Goal: Information Seeking & Learning: Learn about a topic

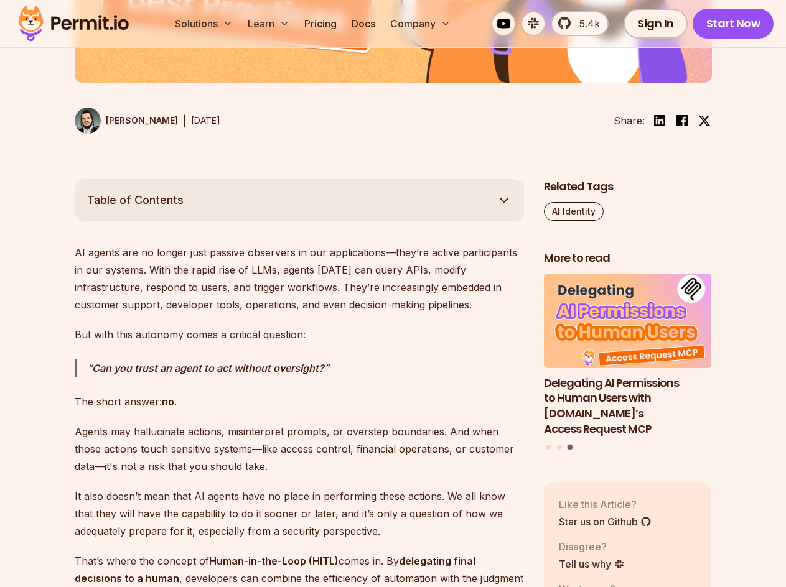
scroll to position [622, 0]
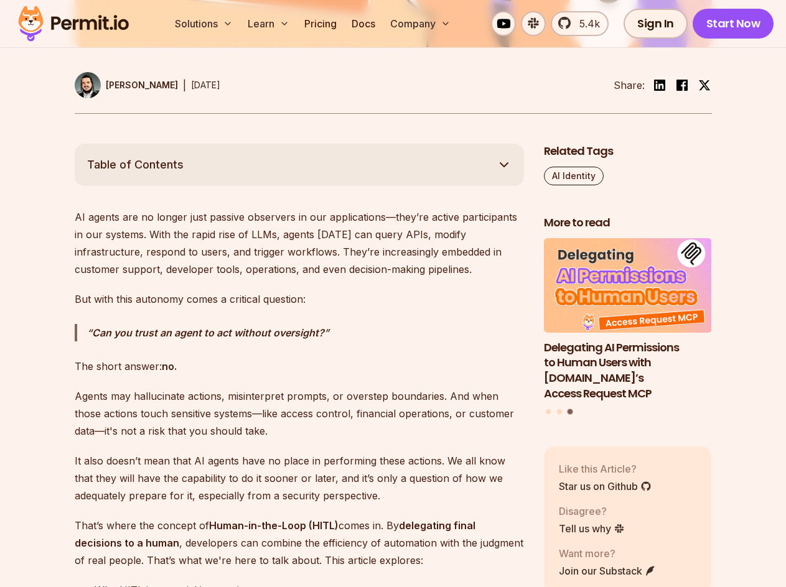
click at [467, 179] on button "Table of Contents" at bounding box center [299, 165] width 449 height 42
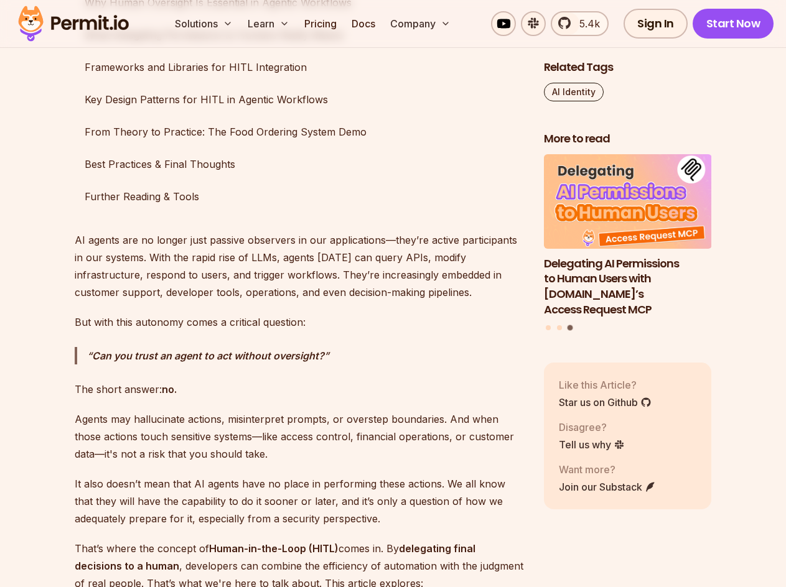
scroll to position [871, 0]
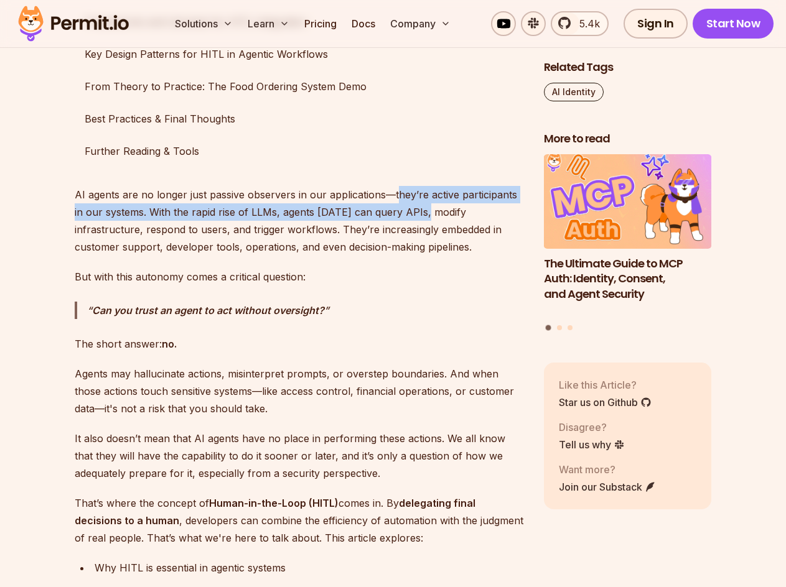
drag, startPoint x: 394, startPoint y: 199, endPoint x: 414, endPoint y: 215, distance: 25.3
click at [414, 215] on p "AI agents are no longer just passive observers in our applications—they’re acti…" at bounding box center [299, 221] width 449 height 70
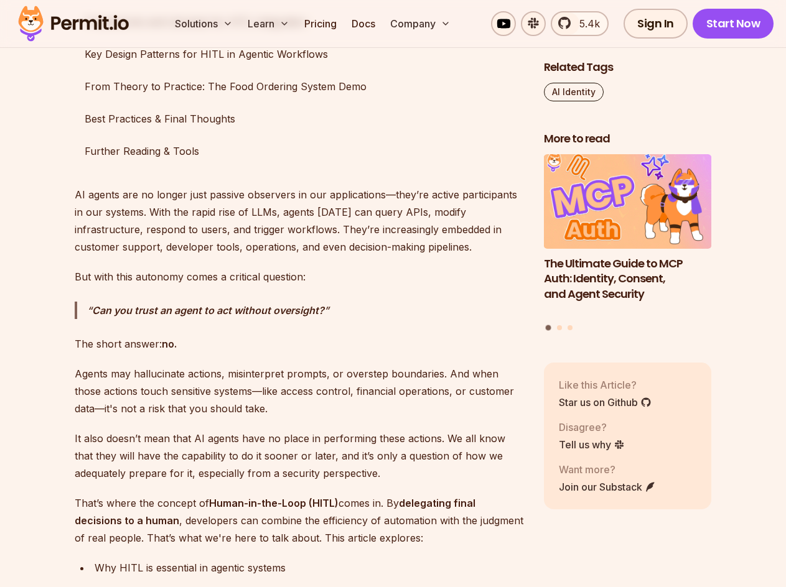
click at [279, 241] on p "AI agents are no longer just passive observers in our applications—they’re acti…" at bounding box center [299, 221] width 449 height 70
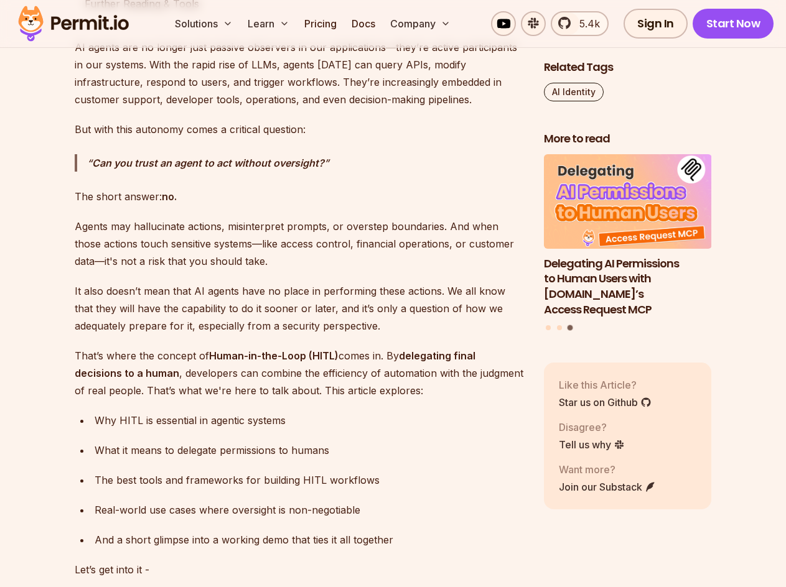
scroll to position [1057, 0]
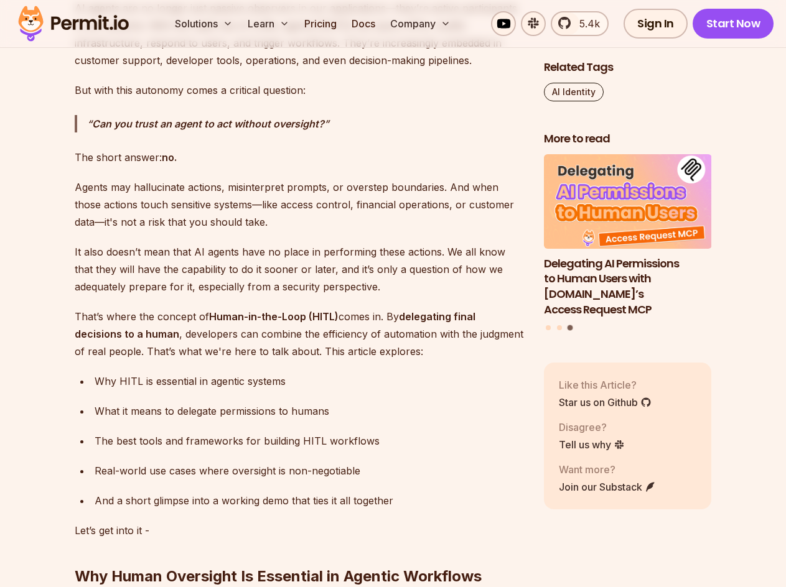
click at [155, 186] on p "Agents may hallucinate actions, misinterpret prompts, or overstep boundaries. A…" at bounding box center [299, 205] width 449 height 52
click at [244, 188] on p "Agents may hallucinate actions, misinterpret prompts, or overstep boundaries. A…" at bounding box center [299, 205] width 449 height 52
click at [263, 187] on p "Agents may hallucinate actions, misinterpret prompts, or overstep boundaries. A…" at bounding box center [299, 205] width 449 height 52
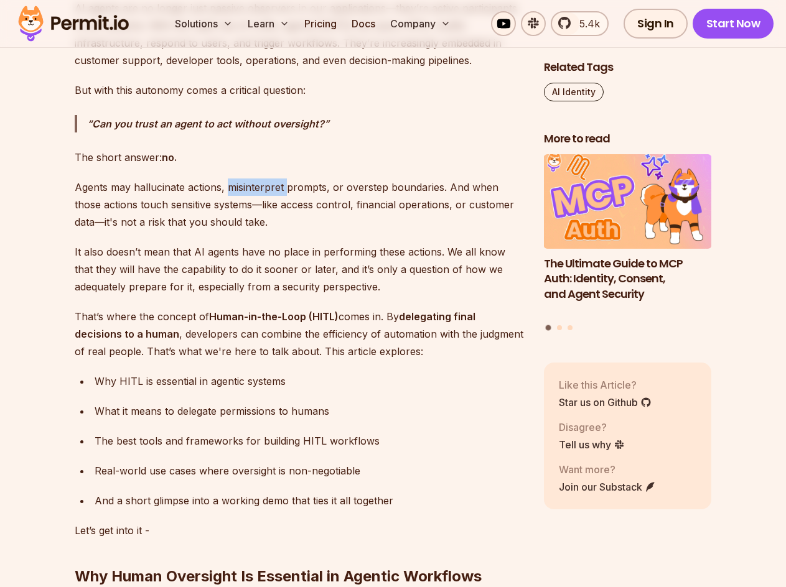
click at [263, 187] on p "Agents may hallucinate actions, misinterpret prompts, or overstep boundaries. A…" at bounding box center [299, 205] width 449 height 52
click at [371, 190] on p "Agents may hallucinate actions, misinterpret prompts, or overstep boundaries. A…" at bounding box center [299, 205] width 449 height 52
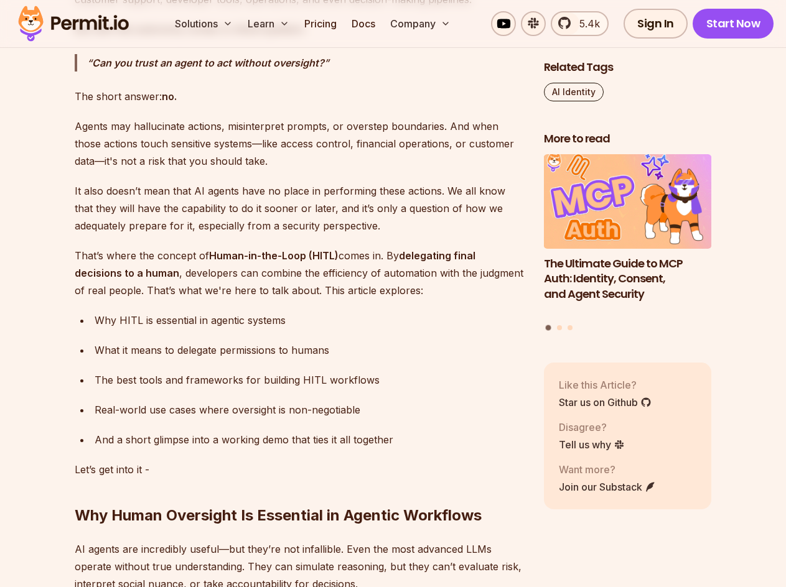
scroll to position [1120, 0]
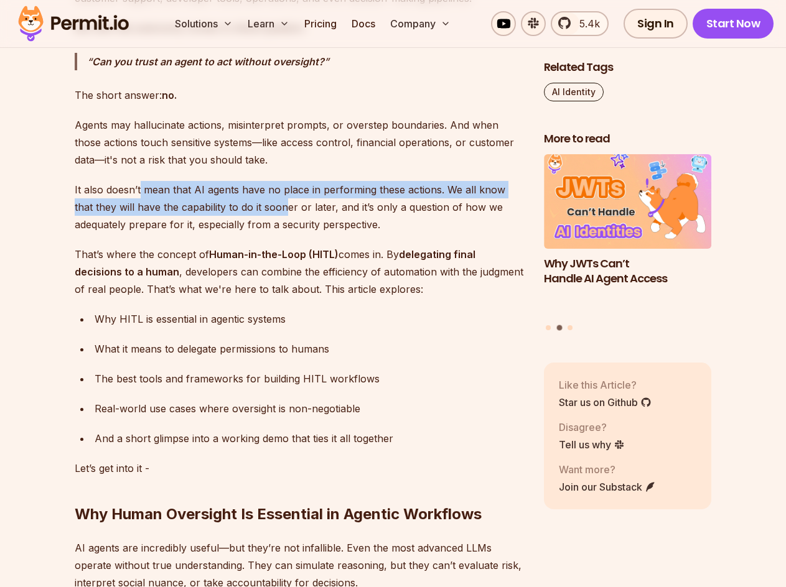
drag, startPoint x: 139, startPoint y: 188, endPoint x: 279, endPoint y: 213, distance: 141.5
click at [264, 209] on p "It also doesn’t mean that AI agents have no place in performing these actions. …" at bounding box center [299, 207] width 449 height 52
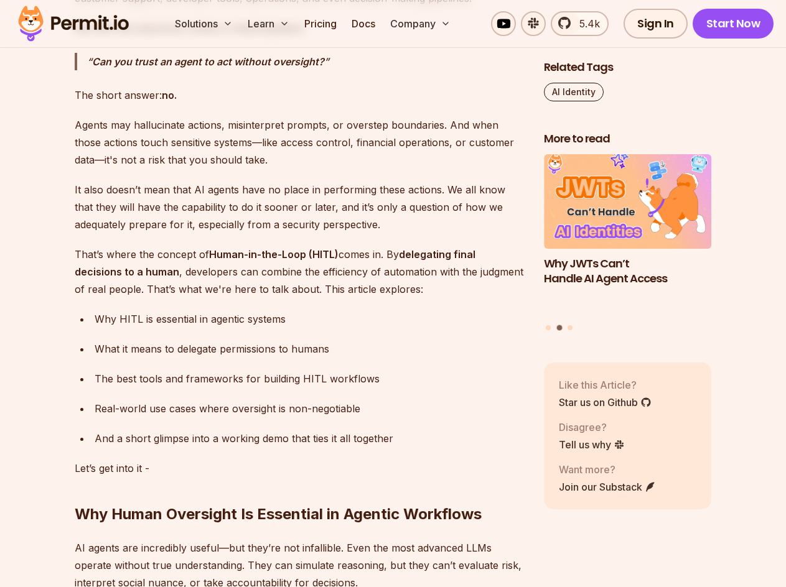
click at [295, 215] on p "It also doesn’t mean that AI agents have no place in performing these actions. …" at bounding box center [299, 207] width 449 height 52
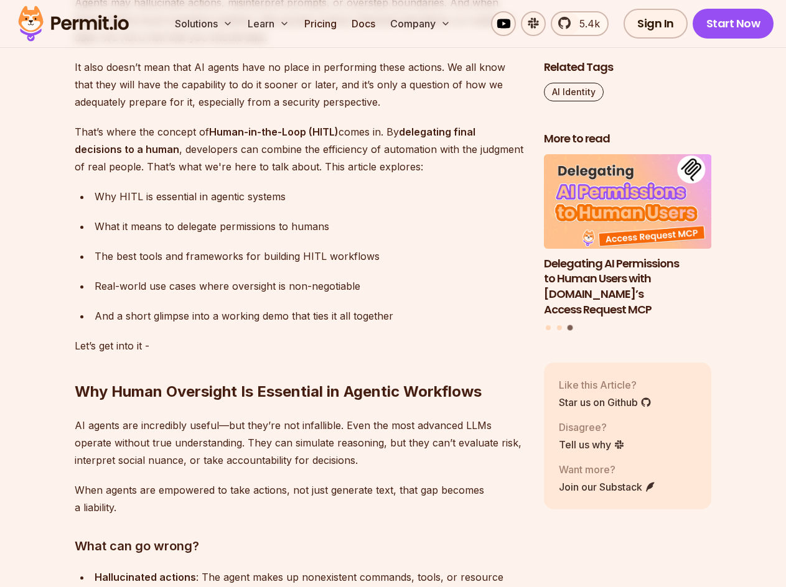
scroll to position [1244, 0]
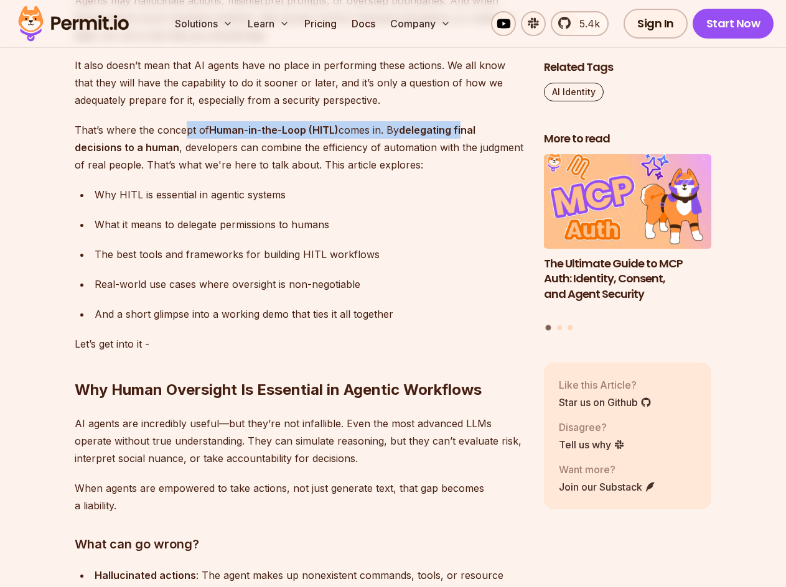
drag, startPoint x: 182, startPoint y: 133, endPoint x: 464, endPoint y: 129, distance: 281.8
click at [464, 129] on p "That’s where the concept of Human-in-the-Loop (HITL) comes in. By delegating fi…" at bounding box center [299, 147] width 449 height 52
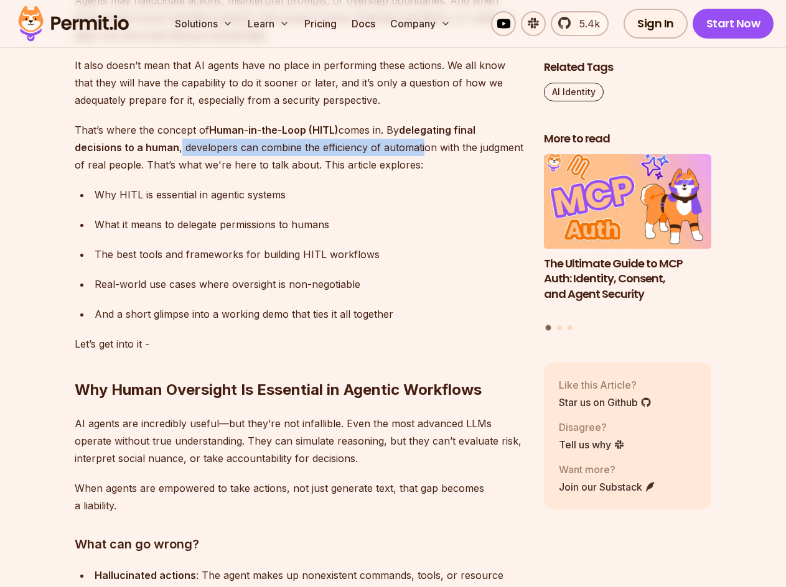
drag, startPoint x: 180, startPoint y: 149, endPoint x: 420, endPoint y: 151, distance: 239.5
click at [420, 151] on p "That’s where the concept of Human-in-the-Loop (HITL) comes in. By delegating fi…" at bounding box center [299, 147] width 449 height 52
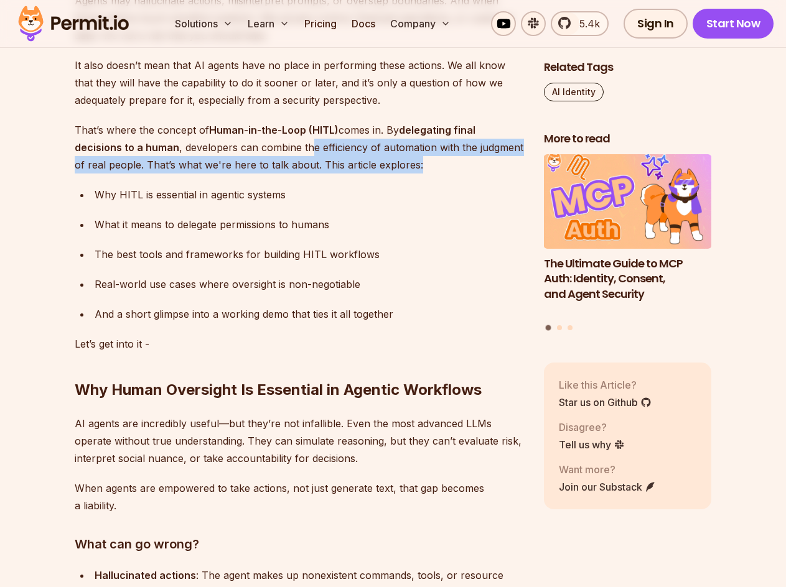
drag, startPoint x: 416, startPoint y: 162, endPoint x: 310, endPoint y: 150, distance: 107.0
click at [310, 150] on p "That’s where the concept of Human-in-the-Loop (HITL) comes in. By delegating fi…" at bounding box center [299, 147] width 449 height 52
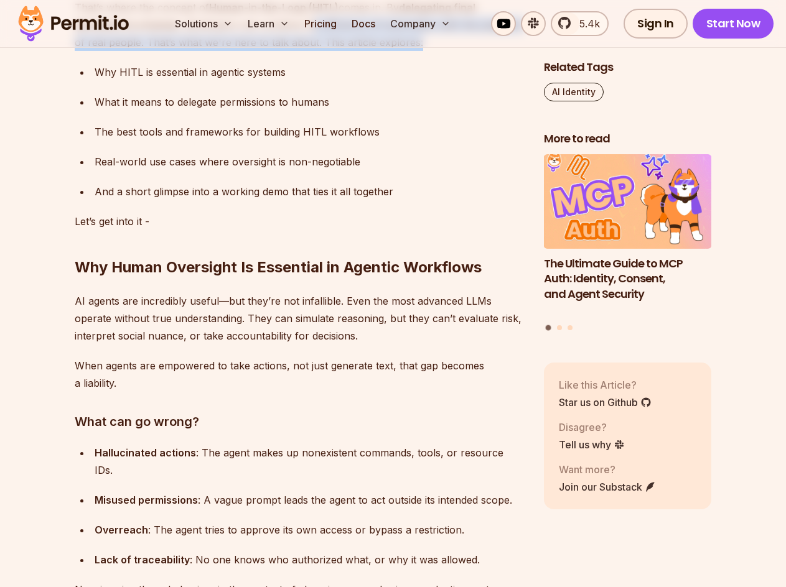
scroll to position [1368, 0]
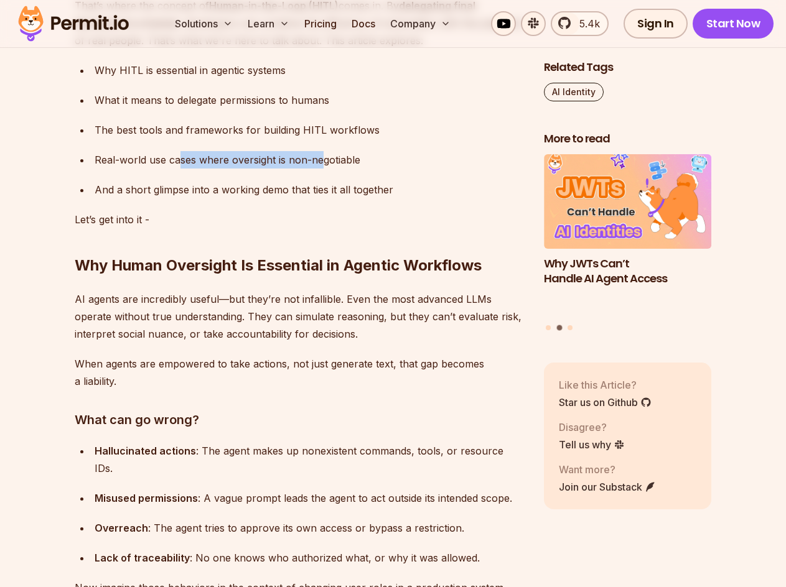
drag, startPoint x: 178, startPoint y: 159, endPoint x: 373, endPoint y: 152, distance: 195.4
click at [324, 153] on div "Real-world use cases where oversight is non-negotiable" at bounding box center [309, 159] width 429 height 17
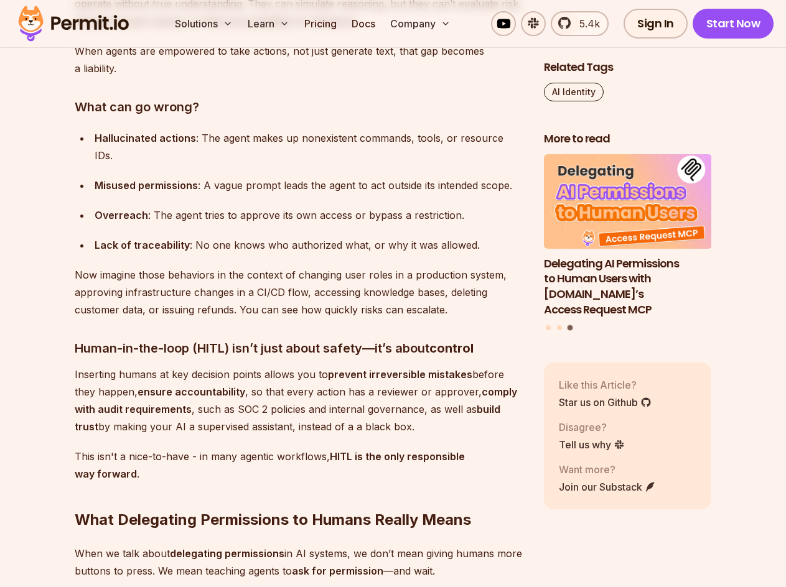
scroll to position [1679, 0]
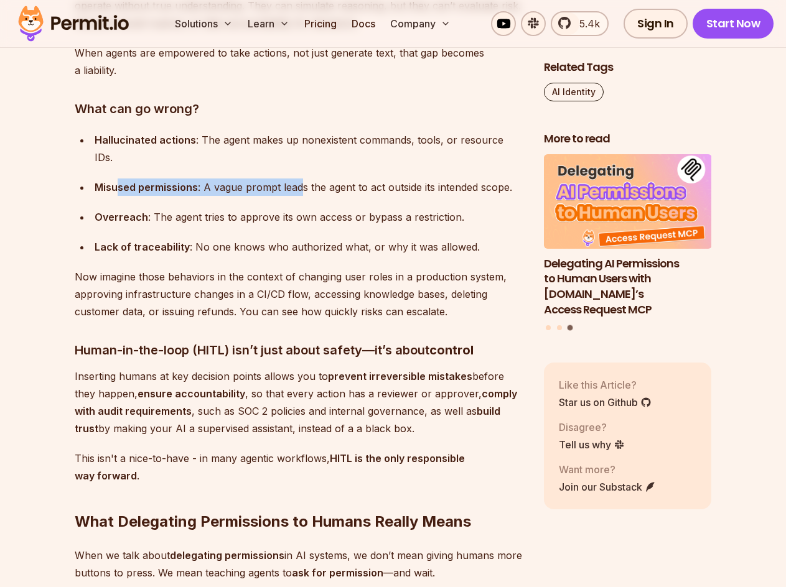
drag, startPoint x: 116, startPoint y: 164, endPoint x: 305, endPoint y: 166, distance: 188.5
click at [302, 179] on div "Misused permissions : A vague prompt leads the agent to act outside its intende…" at bounding box center [309, 187] width 429 height 17
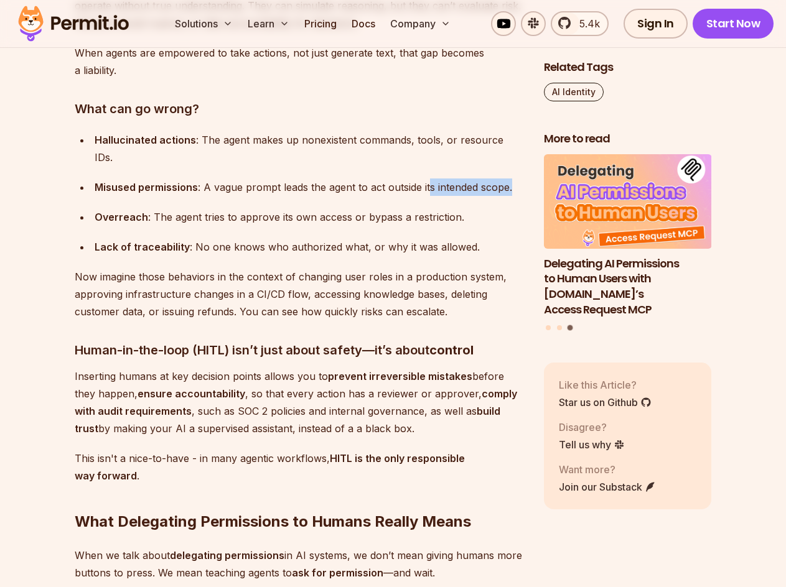
drag, startPoint x: 428, startPoint y: 169, endPoint x: 356, endPoint y: 182, distance: 72.6
click at [358, 181] on ul "Hallucinated actions : The agent makes up nonexistent commands, tools, or resou…" at bounding box center [299, 193] width 449 height 124
click at [319, 208] on div "Overreach : The agent tries to approve its own access or bypass a restriction." at bounding box center [309, 216] width 429 height 17
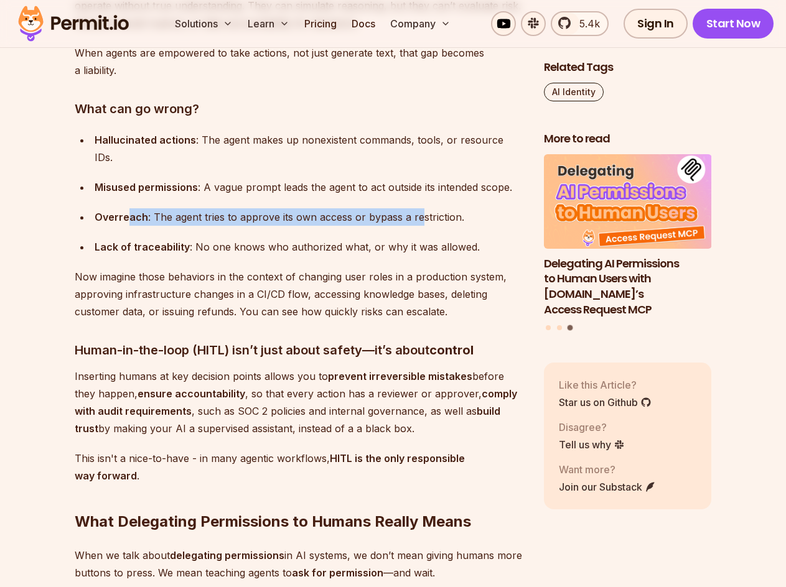
drag, startPoint x: 199, startPoint y: 205, endPoint x: 415, endPoint y: 205, distance: 215.8
click at [414, 208] on div "Overreach : The agent tries to approve its own access or bypass a restriction." at bounding box center [309, 216] width 429 height 17
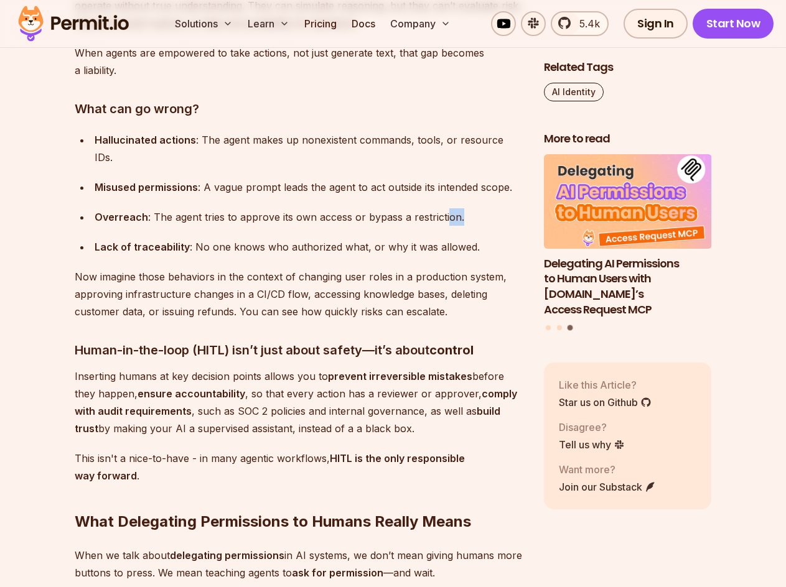
drag, startPoint x: 442, startPoint y: 204, endPoint x: 186, endPoint y: 213, distance: 256.4
click at [186, 213] on ul "Hallucinated actions : The agent makes up nonexistent commands, tools, or resou…" at bounding box center [299, 193] width 449 height 124
drag, startPoint x: 157, startPoint y: 238, endPoint x: 242, endPoint y: 235, distance: 84.6
click at [189, 238] on div "Lack of traceability : No one knows who authorized what, or why it was allowed." at bounding box center [309, 246] width 429 height 17
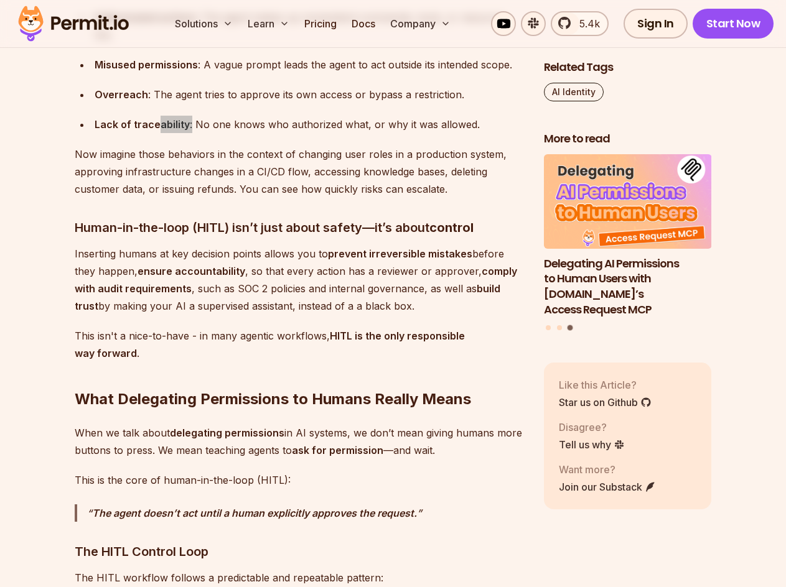
scroll to position [1804, 0]
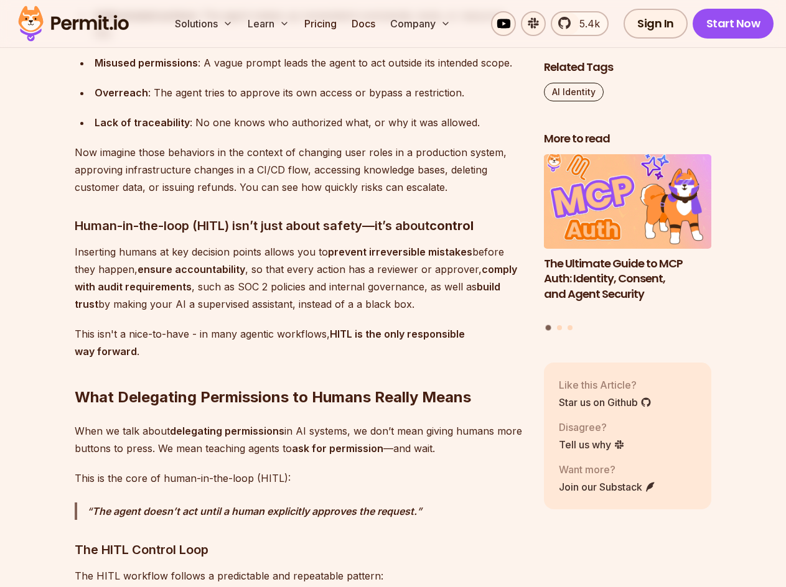
click at [366, 243] on p "Inserting humans at key decision points allows you to prevent irreversible mist…" at bounding box center [299, 278] width 449 height 70
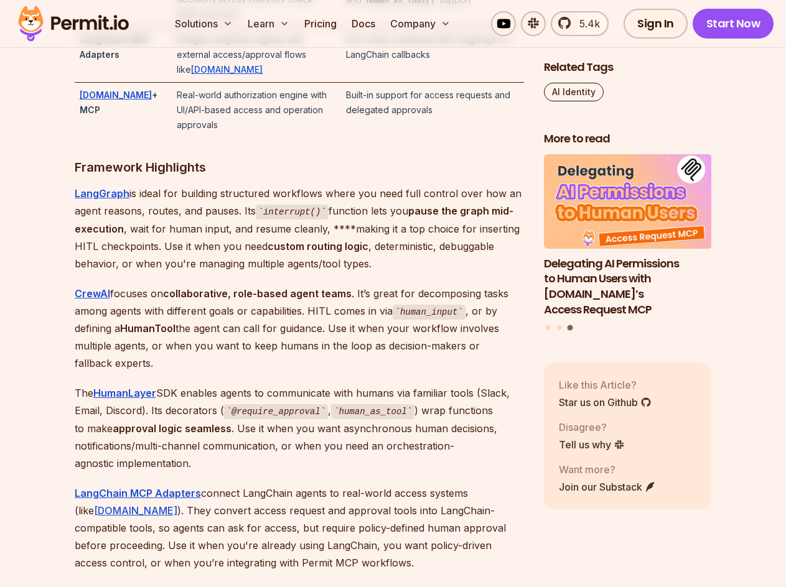
scroll to position [3172, 0]
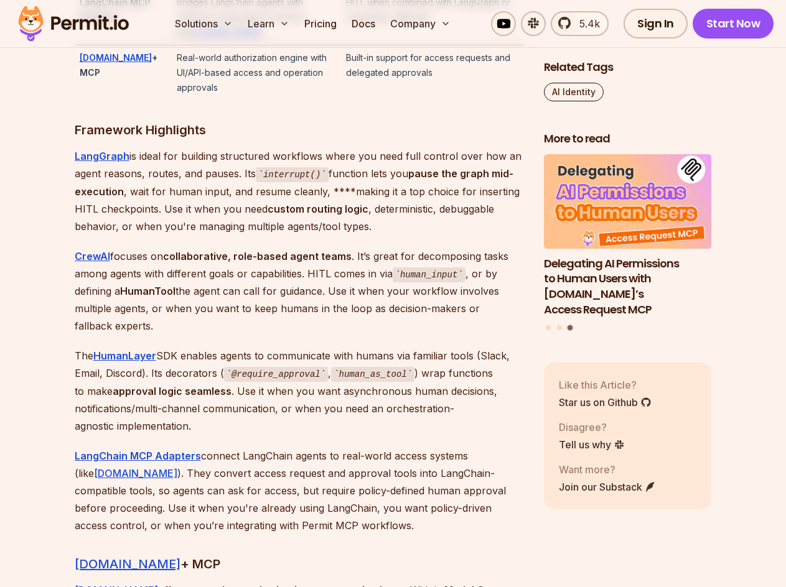
click at [244, 147] on p "LangGraph is ideal for building structured workflows where you need full contro…" at bounding box center [299, 191] width 449 height 88
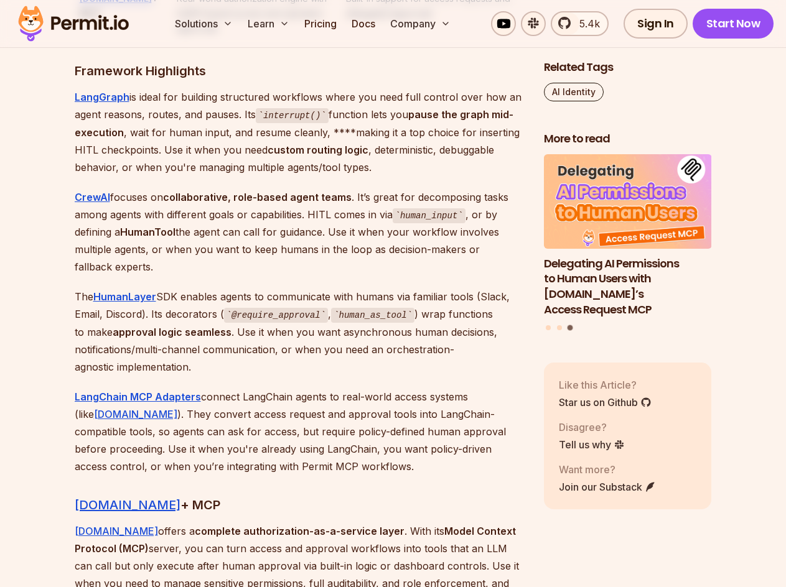
scroll to position [3234, 0]
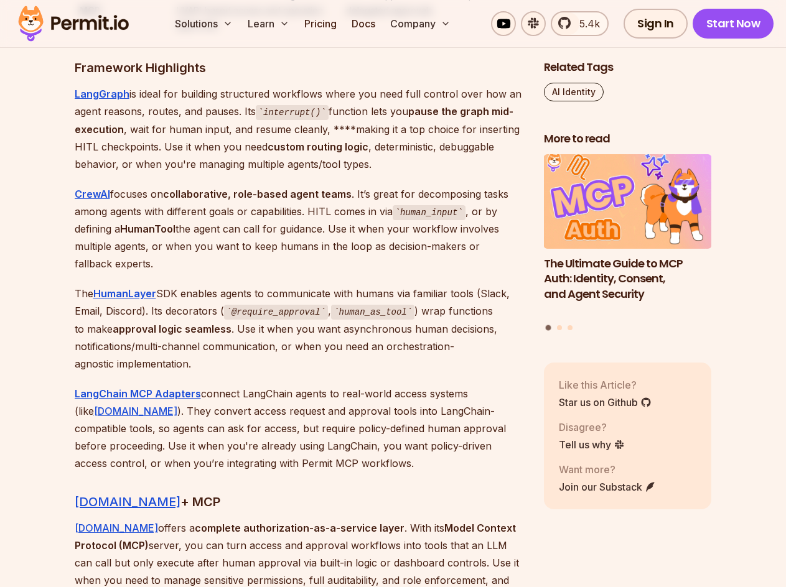
click at [215, 188] on strong "collaborative, role-based agent teams" at bounding box center [257, 194] width 188 height 12
drag, startPoint x: 303, startPoint y: 180, endPoint x: 330, endPoint y: 180, distance: 27.4
click at [324, 188] on strong "collaborative, role-based agent teams" at bounding box center [257, 194] width 188 height 12
click at [356, 185] on p "CrewAI focuses on collaborative, role-based agent teams . It’s great for decomp…" at bounding box center [299, 229] width 449 height 88
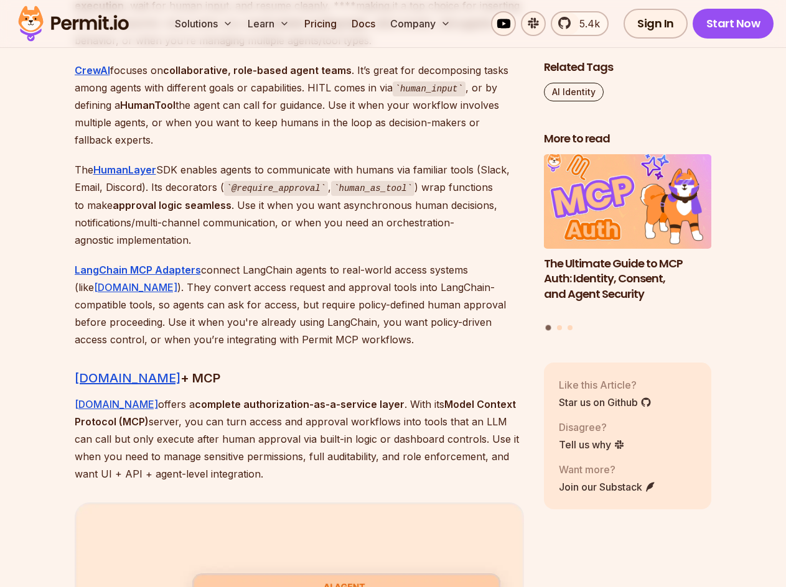
scroll to position [3359, 0]
click at [259, 261] on p "LangChain MCP Adapters connect LangChain agents to real-world access systems (l…" at bounding box center [299, 304] width 449 height 87
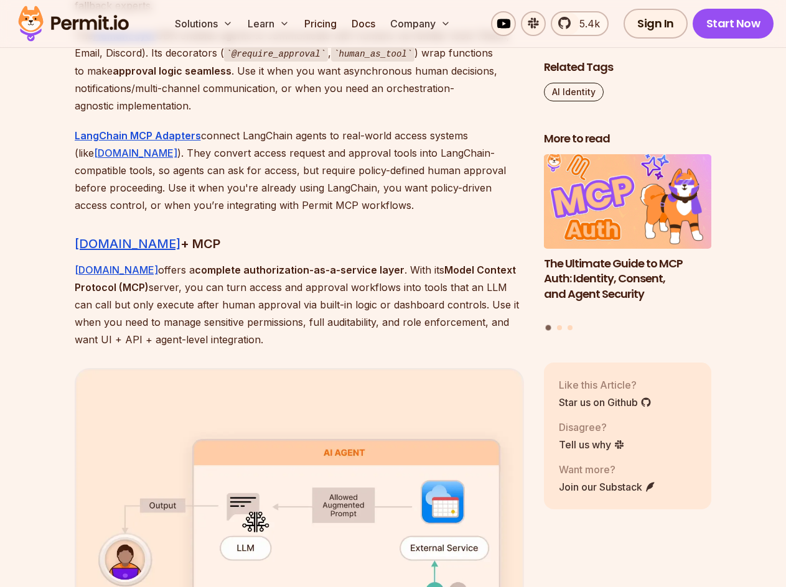
scroll to position [3545, 0]
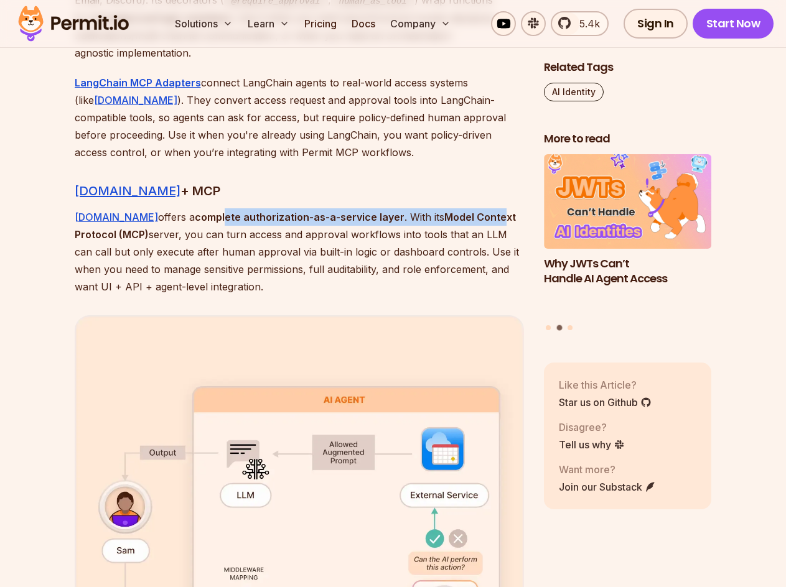
drag, startPoint x: 190, startPoint y: 208, endPoint x: 466, endPoint y: 194, distance: 275.9
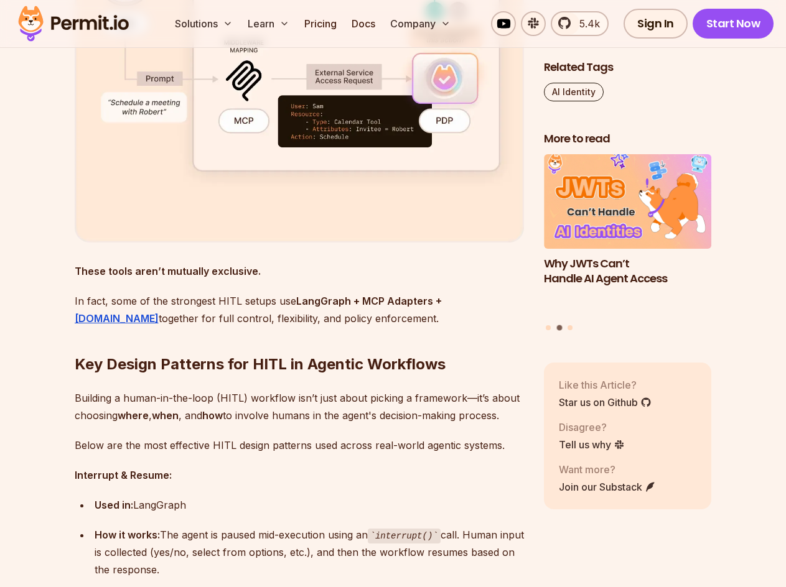
scroll to position [4105, 0]
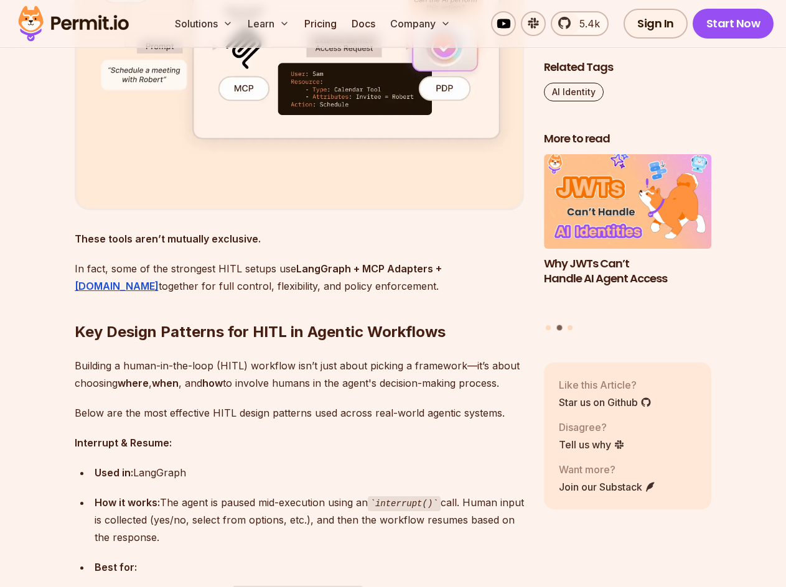
click at [211, 264] on p "In fact, some of the strongest HITL setups use LangGraph + MCP Adapters + [DOMA…" at bounding box center [299, 277] width 449 height 35
drag, startPoint x: 244, startPoint y: 260, endPoint x: 256, endPoint y: 258, distance: 12.0
click at [248, 260] on p "In fact, some of the strongest HITL setups use LangGraph + MCP Adapters + [DOMA…" at bounding box center [299, 277] width 449 height 35
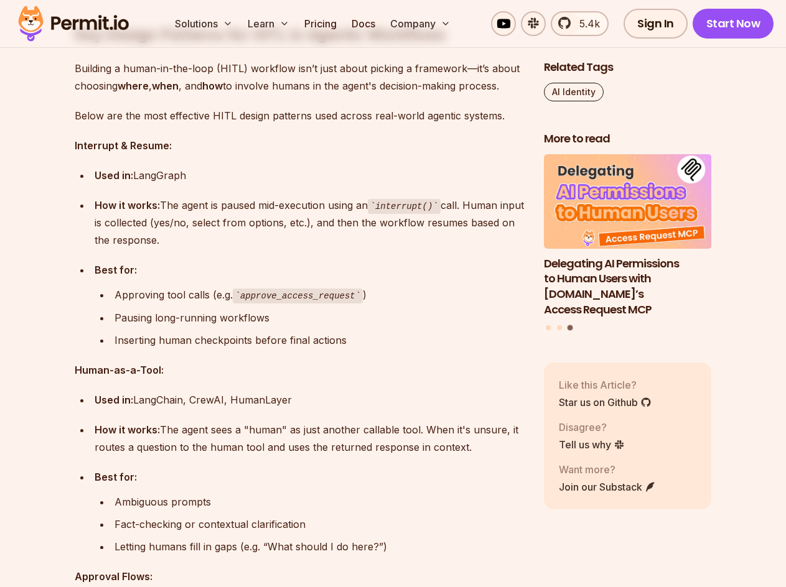
scroll to position [4416, 0]
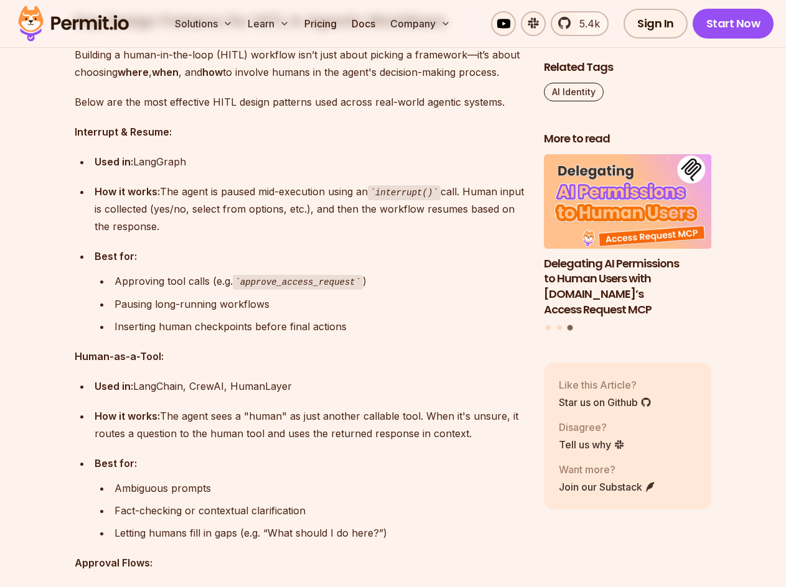
click at [410, 197] on div "How it works: The agent is paused mid-execution using an interrupt() call. Huma…" at bounding box center [309, 209] width 429 height 53
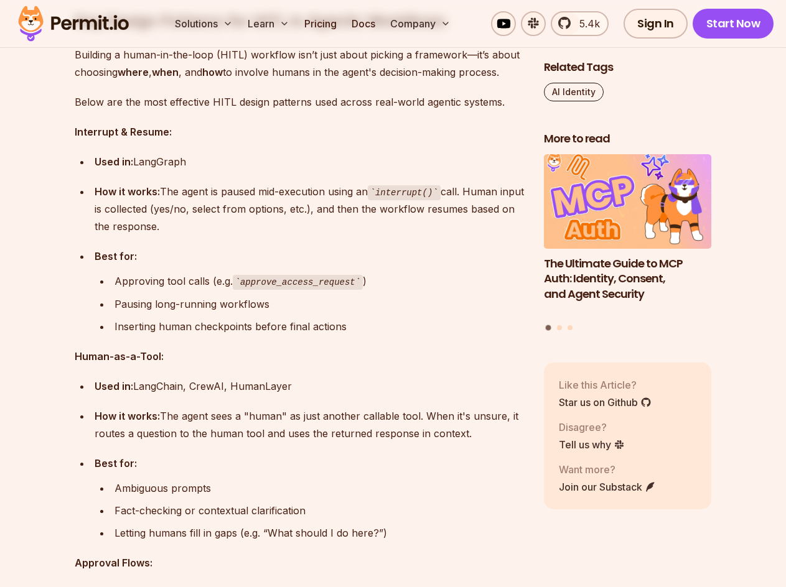
click at [179, 272] on div "Approving tool calls (e.g. approve_access_request )" at bounding box center [318, 281] width 409 height 18
click at [182, 295] on div "Pausing long-running workflows" at bounding box center [318, 303] width 409 height 17
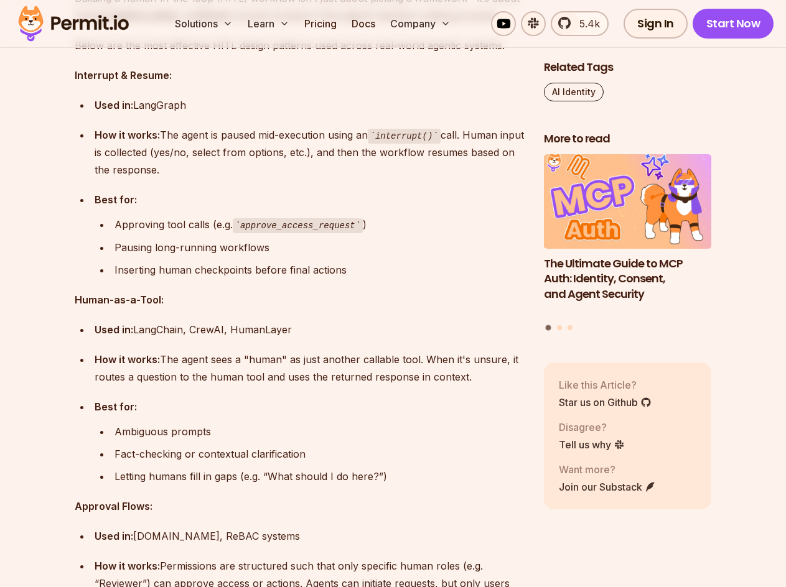
scroll to position [4478, 0]
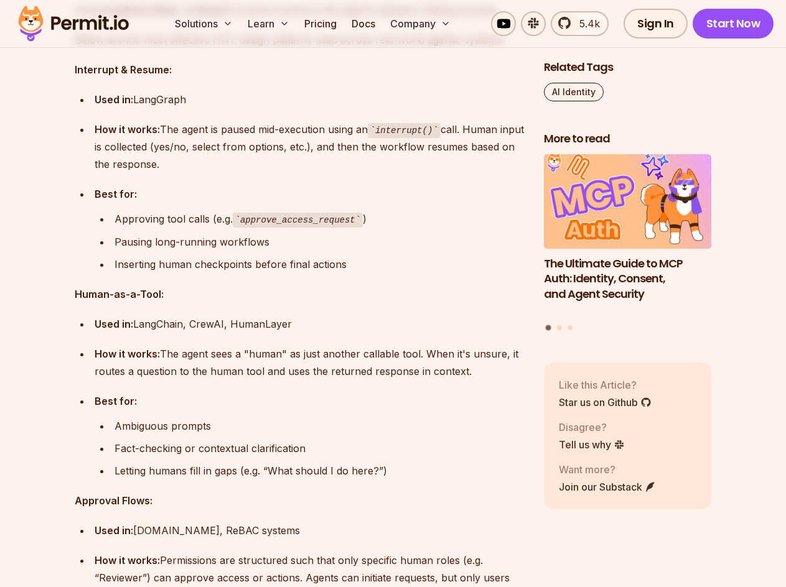
click at [230, 256] on div "Inserting human checkpoints before final actions" at bounding box center [318, 264] width 409 height 17
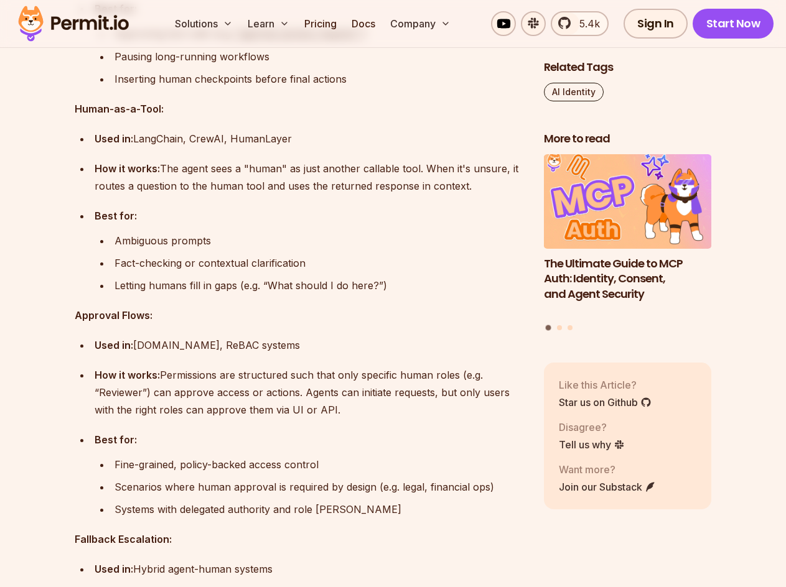
scroll to position [4665, 0]
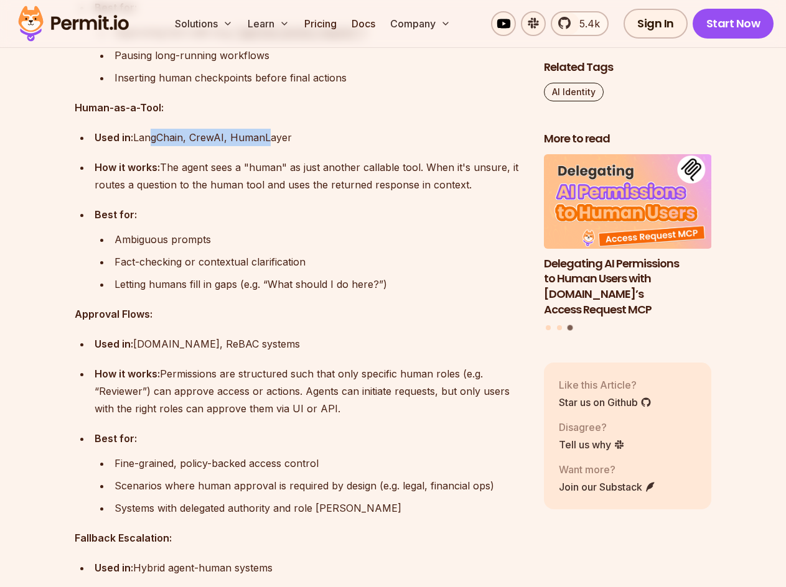
drag, startPoint x: 148, startPoint y: 126, endPoint x: 269, endPoint y: 126, distance: 120.7
click at [267, 129] on div "Used in: LangChain, [GEOGRAPHIC_DATA], HumanLayer" at bounding box center [309, 137] width 429 height 17
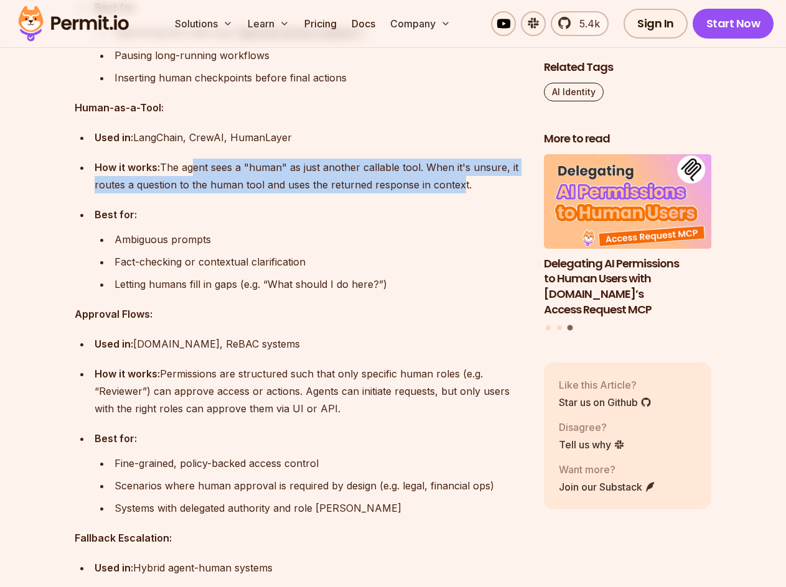
drag, startPoint x: 192, startPoint y: 154, endPoint x: 451, endPoint y: 165, distance: 259.6
click at [451, 165] on div "How it works: The agent sees a "human" as just another callable tool. When it's…" at bounding box center [309, 176] width 429 height 35
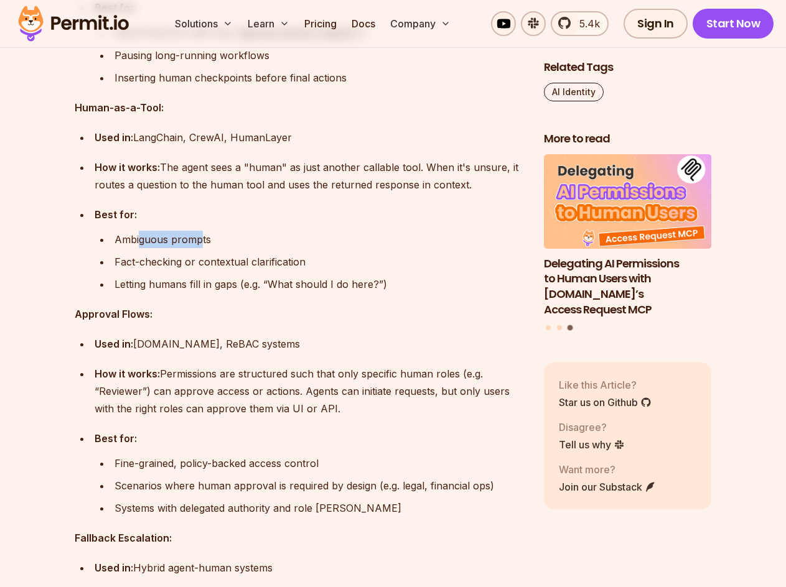
drag, startPoint x: 140, startPoint y: 229, endPoint x: 201, endPoint y: 231, distance: 61.0
click at [201, 231] on div "Ambiguous prompts" at bounding box center [318, 239] width 409 height 17
drag, startPoint x: 152, startPoint y: 249, endPoint x: 324, endPoint y: 249, distance: 171.7
click at [324, 253] on div "Fact-checking or contextual clarification" at bounding box center [318, 261] width 409 height 17
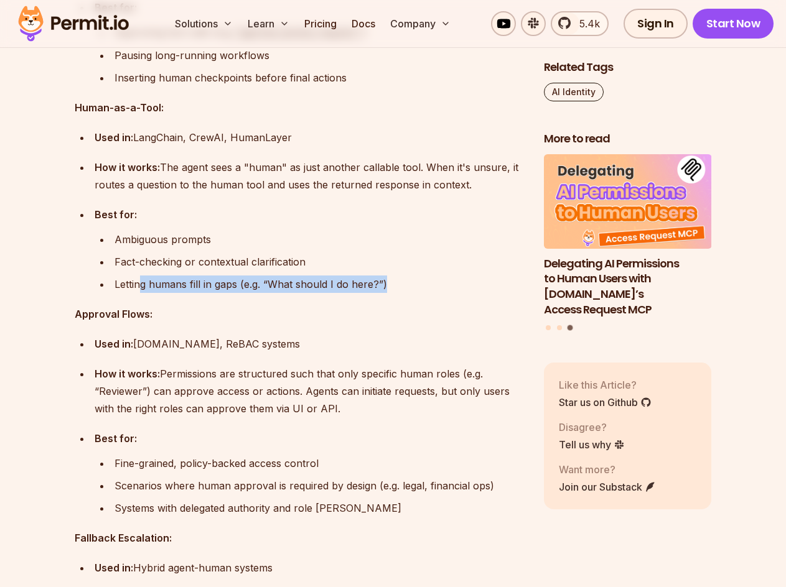
drag, startPoint x: 393, startPoint y: 277, endPoint x: 404, endPoint y: 279, distance: 11.3
click at [404, 279] on div "Letting humans fill in gaps (e.g. “What should I do here?”)" at bounding box center [318, 284] width 409 height 17
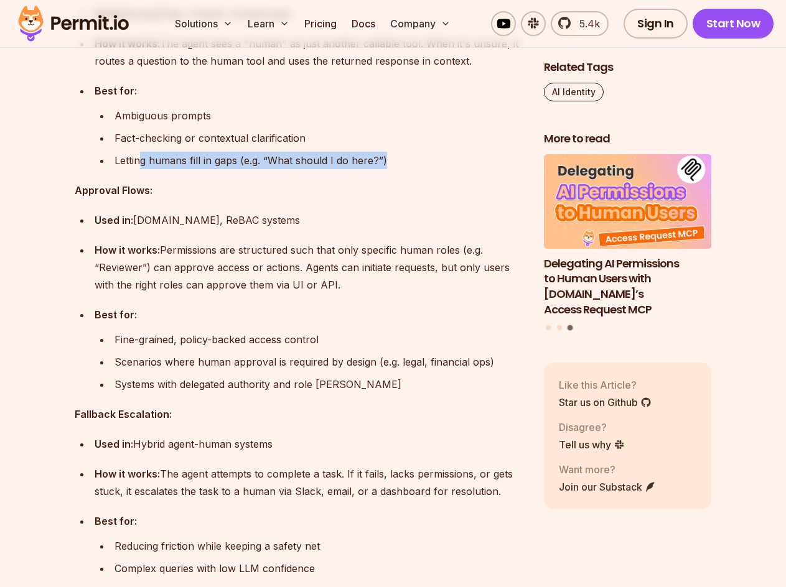
scroll to position [4789, 0]
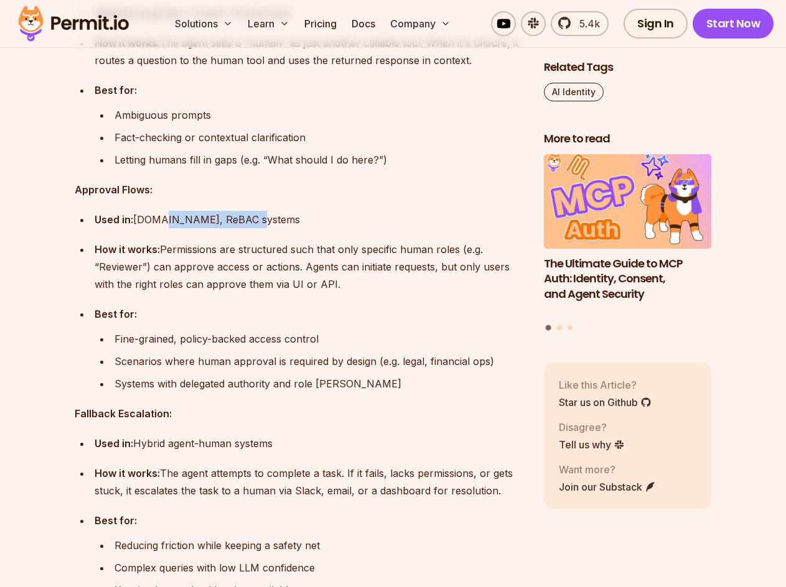
drag, startPoint x: 160, startPoint y: 213, endPoint x: 244, endPoint y: 222, distance: 83.8
click at [240, 211] on div "Used in: [DOMAIN_NAME], ReBAC systems" at bounding box center [309, 219] width 429 height 17
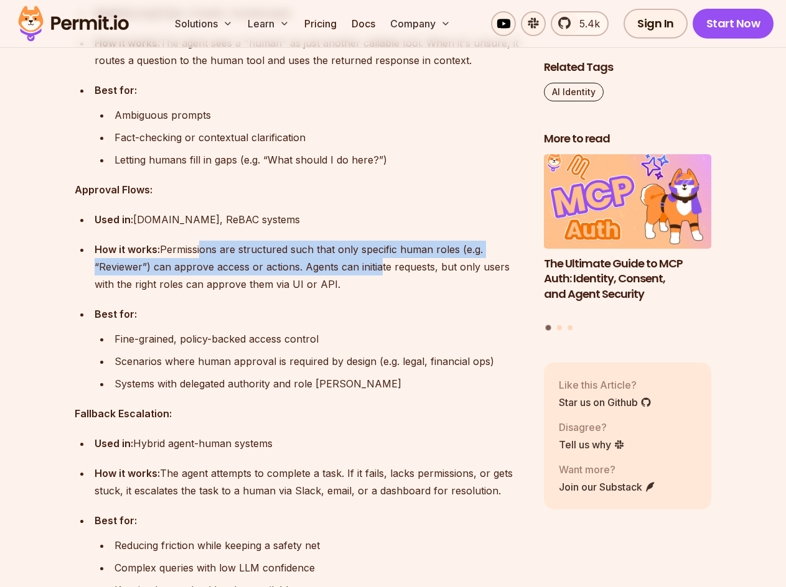
drag, startPoint x: 201, startPoint y: 243, endPoint x: 376, endPoint y: 261, distance: 176.4
click at [376, 261] on div "How it works: Permissions are structured such that only specific human roles (e…" at bounding box center [309, 267] width 429 height 52
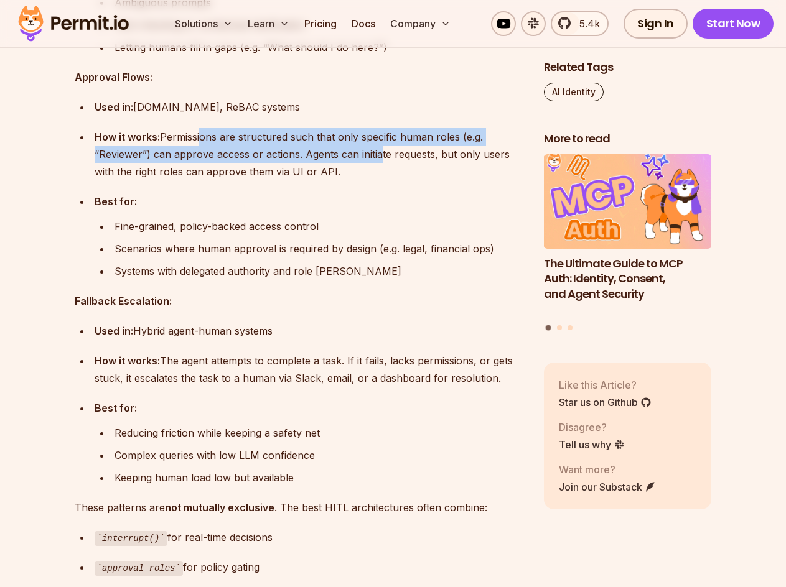
scroll to position [4913, 0]
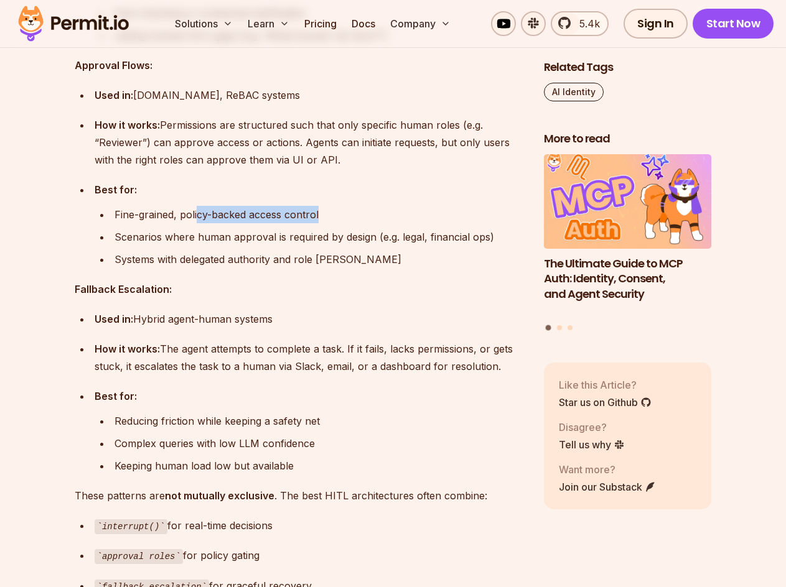
drag, startPoint x: 277, startPoint y: 199, endPoint x: 351, endPoint y: 199, distance: 74.0
click at [351, 206] on div "Fine-grained, policy-backed access control" at bounding box center [318, 214] width 409 height 17
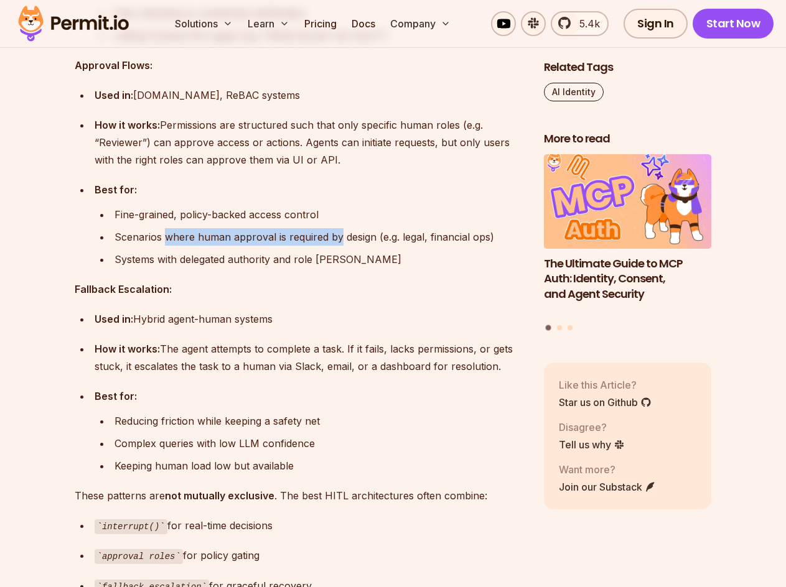
drag, startPoint x: 166, startPoint y: 232, endPoint x: 355, endPoint y: 225, distance: 188.6
click at [354, 228] on div "Scenarios where human approval is required by design (e.g. legal, financial ops)" at bounding box center [318, 236] width 409 height 17
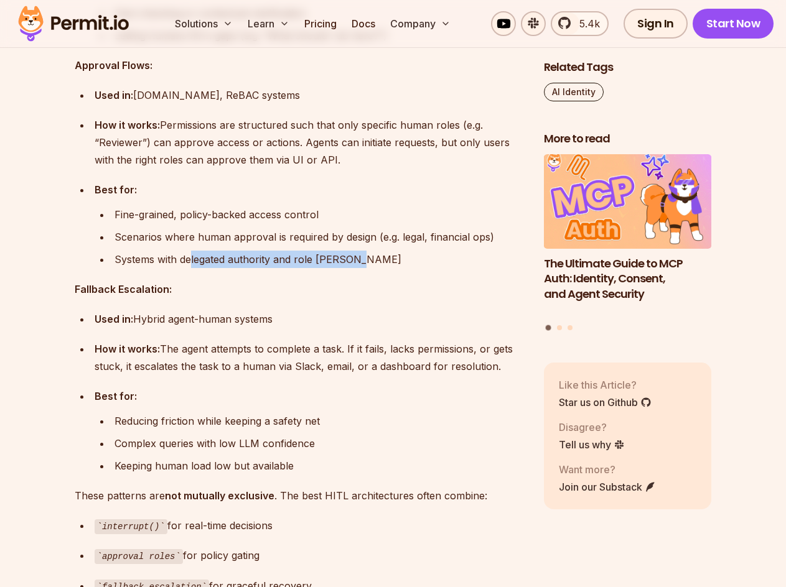
drag, startPoint x: 203, startPoint y: 248, endPoint x: 358, endPoint y: 244, distance: 154.9
click at [356, 251] on div "Systems with delegated authority and role [PERSON_NAME]" at bounding box center [318, 259] width 409 height 17
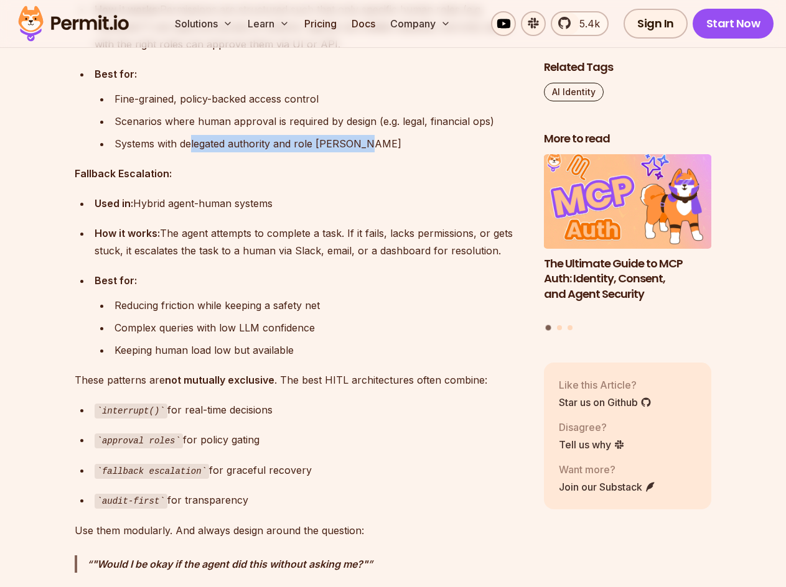
scroll to position [5038, 0]
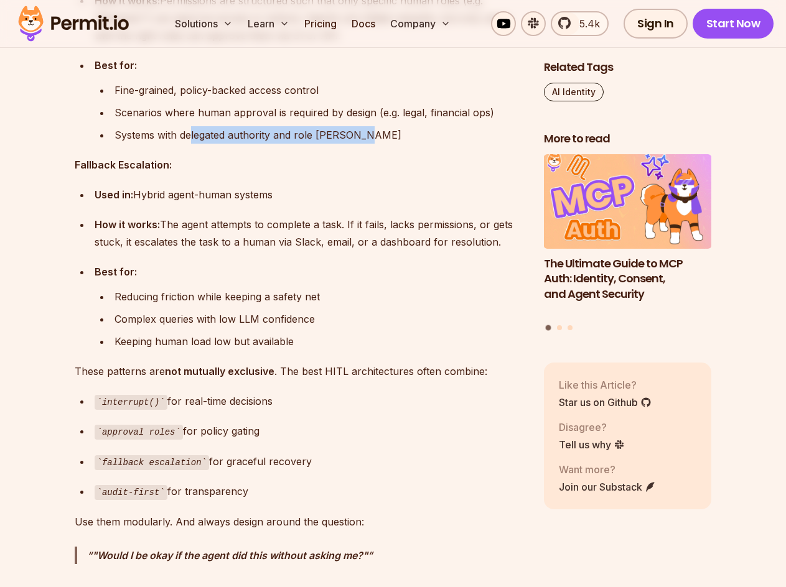
drag, startPoint x: 178, startPoint y: 190, endPoint x: 315, endPoint y: 179, distance: 137.3
click at [315, 186] on div "Used in: Hybrid agent-human systems" at bounding box center [309, 194] width 429 height 17
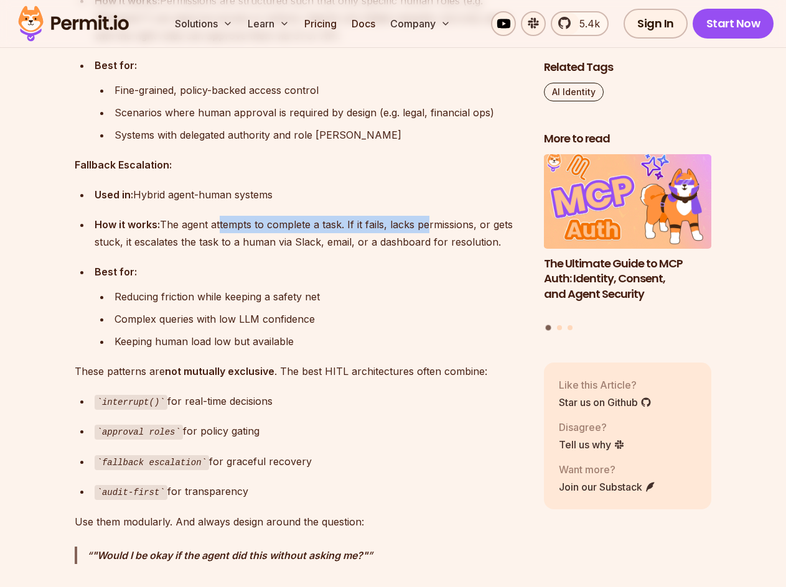
drag, startPoint x: 216, startPoint y: 208, endPoint x: 422, endPoint y: 208, distance: 206.5
click at [422, 216] on div "How it works: The agent attempts to complete a task. If it fails, lacks permiss…" at bounding box center [309, 233] width 429 height 35
click at [448, 246] on ul "Used in: Hybrid agent-human systems How it works: The agent attempts to complet…" at bounding box center [299, 268] width 449 height 164
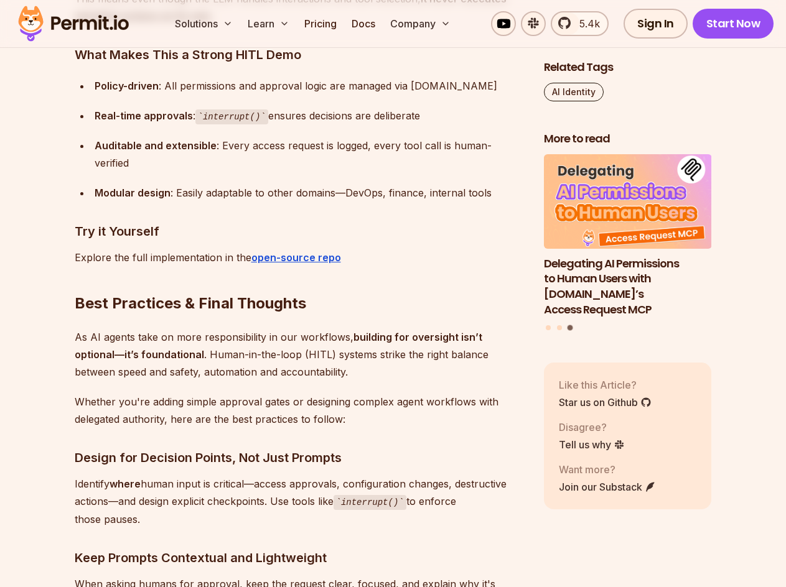
scroll to position [6157, 0]
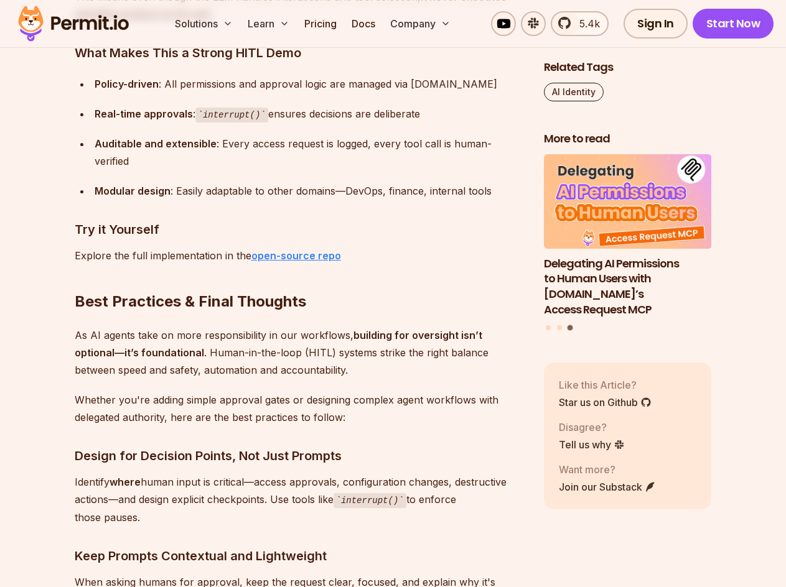
click at [328, 249] on strong "open-source repo" at bounding box center [296, 255] width 90 height 12
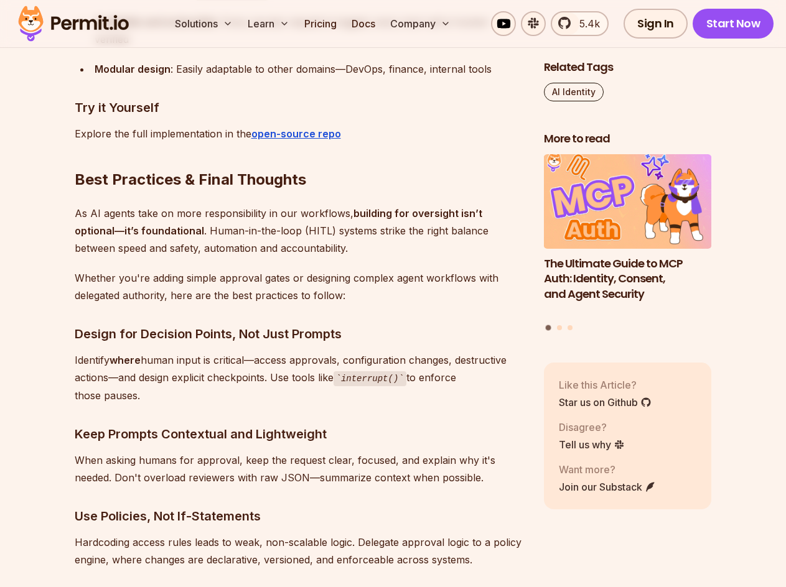
scroll to position [6282, 0]
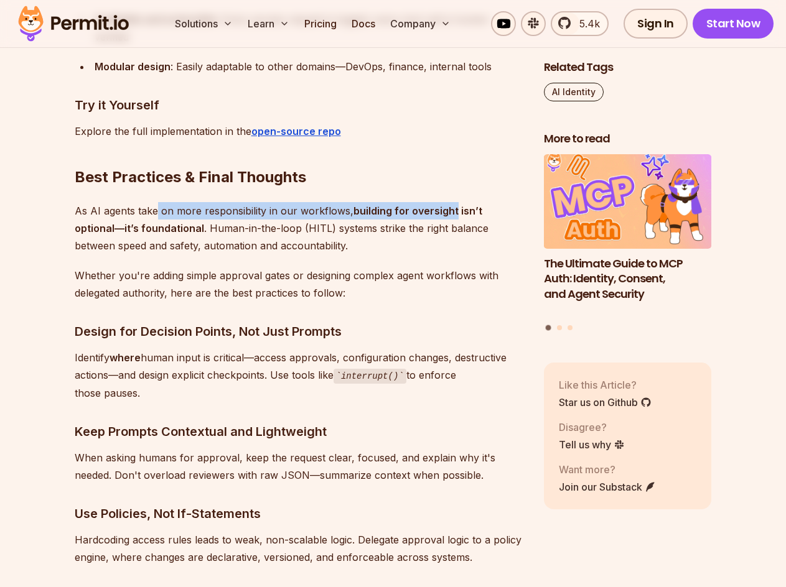
drag, startPoint x: 156, startPoint y: 183, endPoint x: 451, endPoint y: 174, distance: 294.9
click at [451, 202] on p "As AI agents take on more responsibility in our workflows, building for oversig…" at bounding box center [299, 228] width 449 height 52
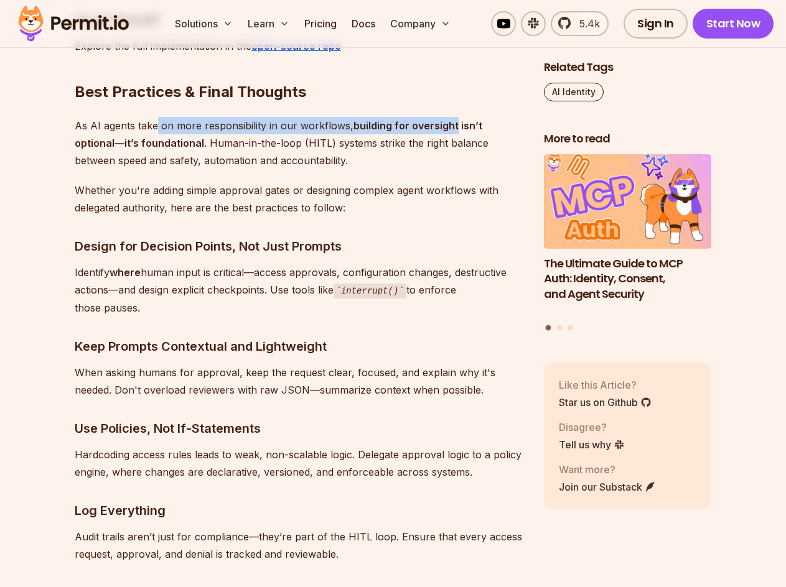
scroll to position [6406, 0]
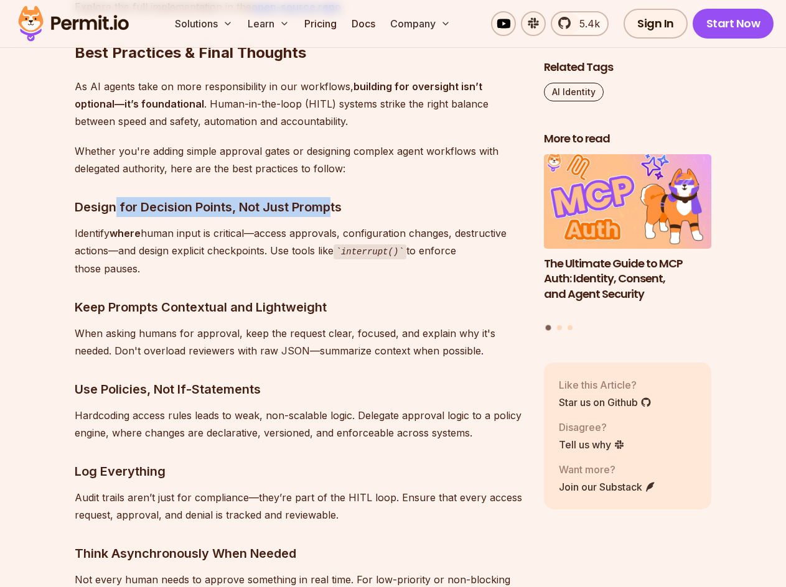
drag, startPoint x: 197, startPoint y: 184, endPoint x: 328, endPoint y: 183, distance: 131.2
click at [328, 197] on h3 "Design for Decision Points, Not Just Prompts" at bounding box center [299, 207] width 449 height 20
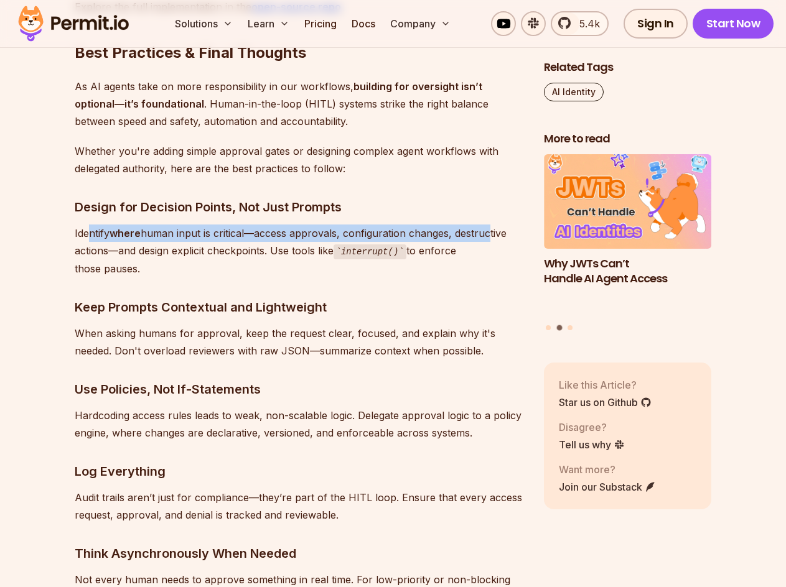
drag, startPoint x: 86, startPoint y: 206, endPoint x: 489, endPoint y: 194, distance: 402.6
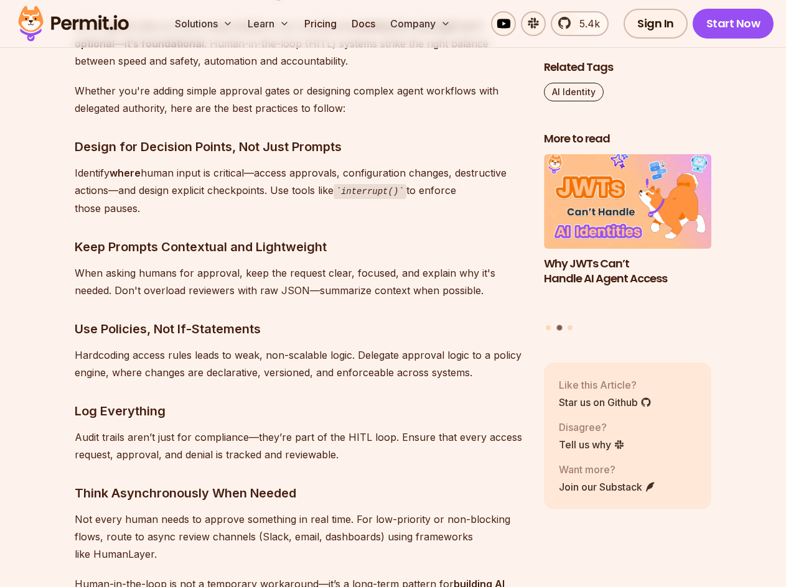
scroll to position [6468, 0]
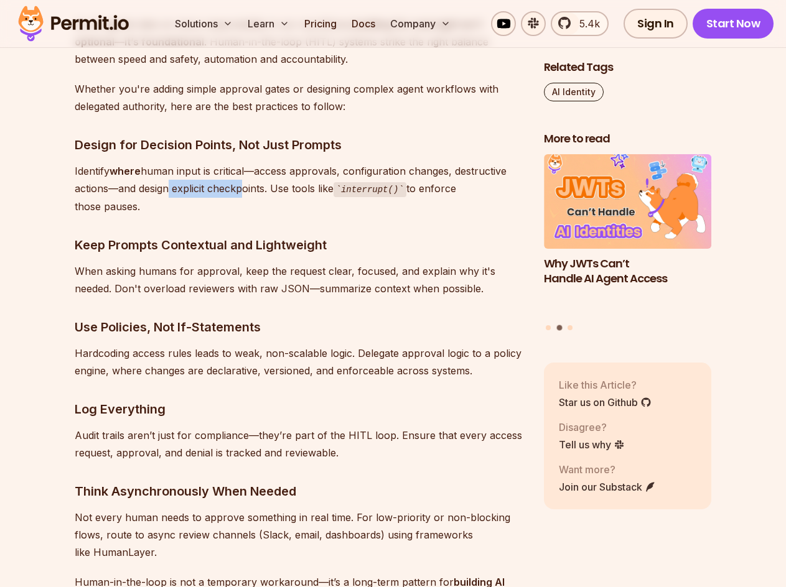
drag, startPoint x: 165, startPoint y: 157, endPoint x: 236, endPoint y: 160, distance: 71.6
click at [236, 162] on p "Identify where human input is critical—access approvals, configuration changes,…" at bounding box center [299, 188] width 449 height 53
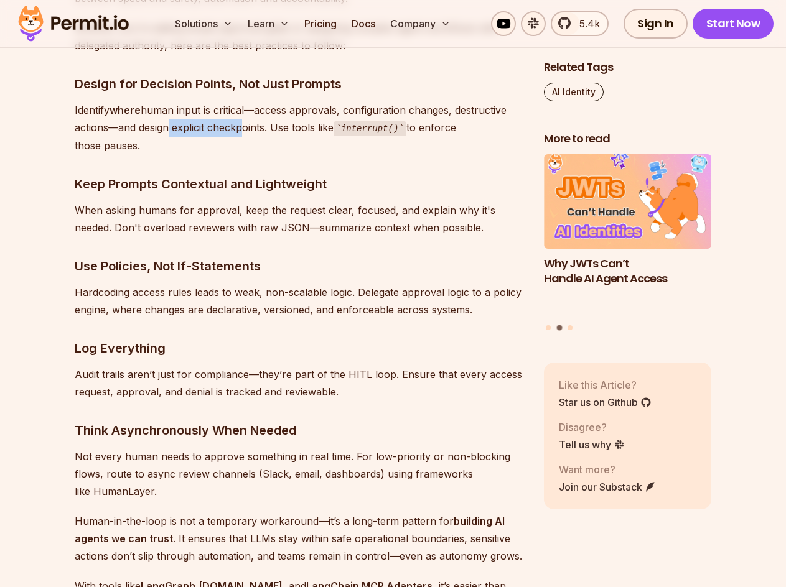
scroll to position [6531, 0]
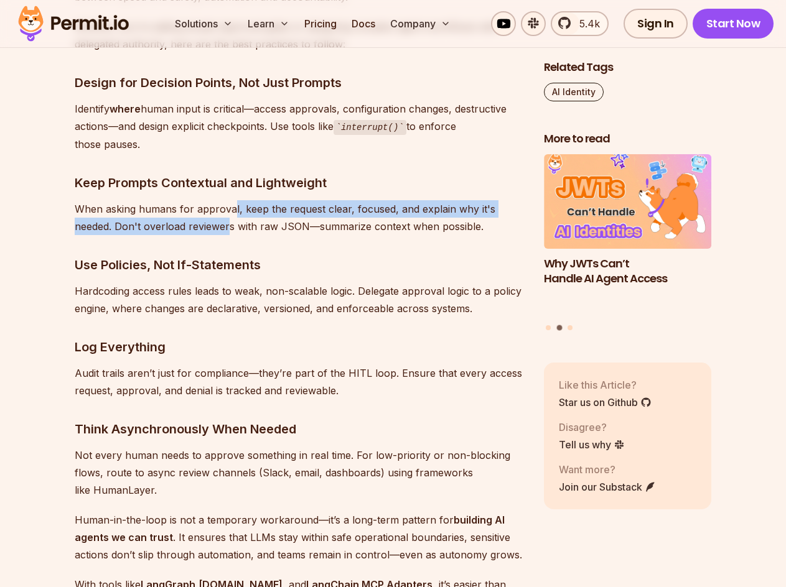
drag, startPoint x: 231, startPoint y: 187, endPoint x: 230, endPoint y: 200, distance: 13.1
click at [230, 200] on p "When asking humans for approval, keep the request clear, focused, and explain w…" at bounding box center [299, 217] width 449 height 35
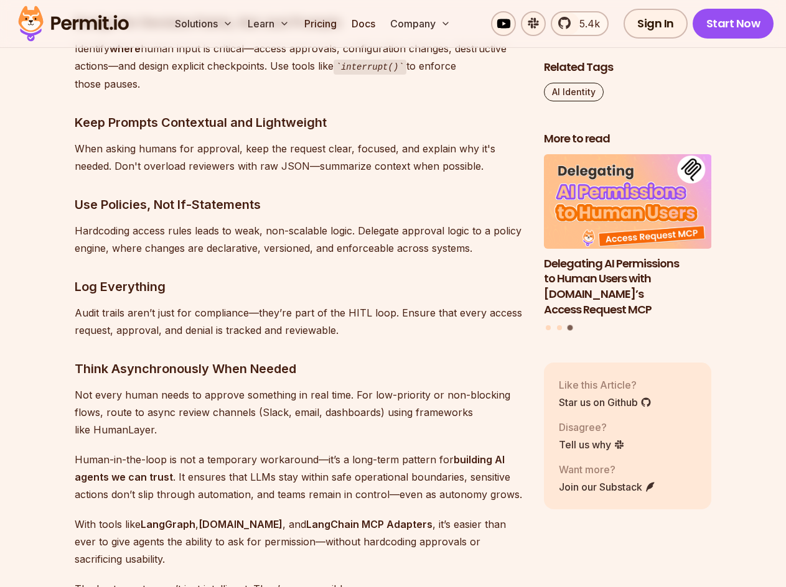
scroll to position [6593, 0]
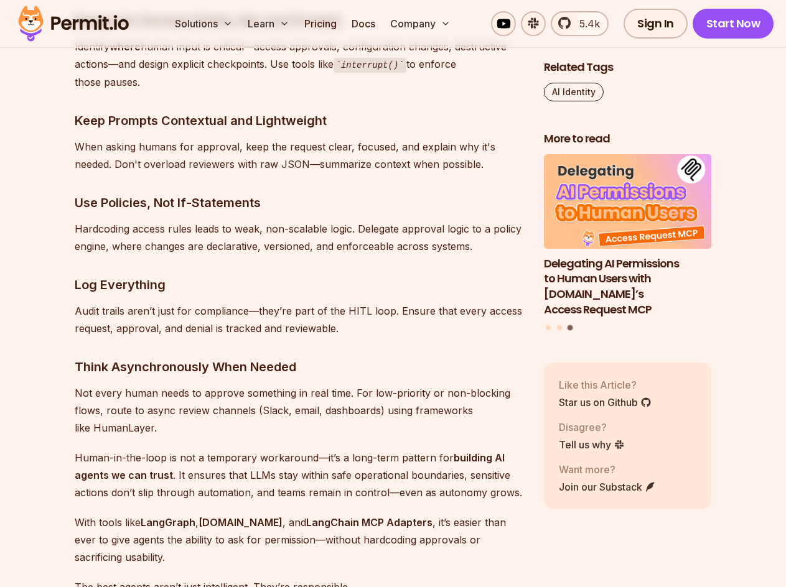
click at [231, 220] on p "Hardcoding access rules leads to weak, non-scalable logic. Delegate approval lo…" at bounding box center [299, 237] width 449 height 35
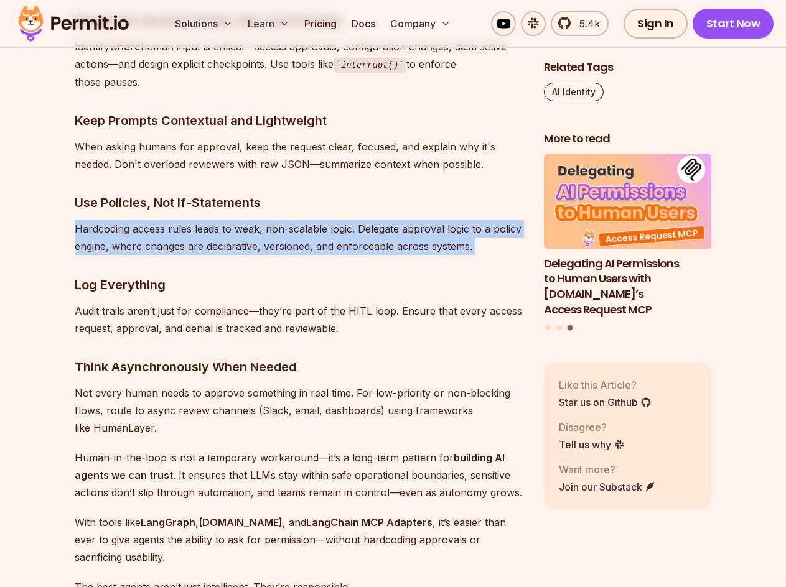
click at [231, 220] on p "Hardcoding access rules leads to weak, non-scalable logic. Delegate approval lo…" at bounding box center [299, 237] width 449 height 35
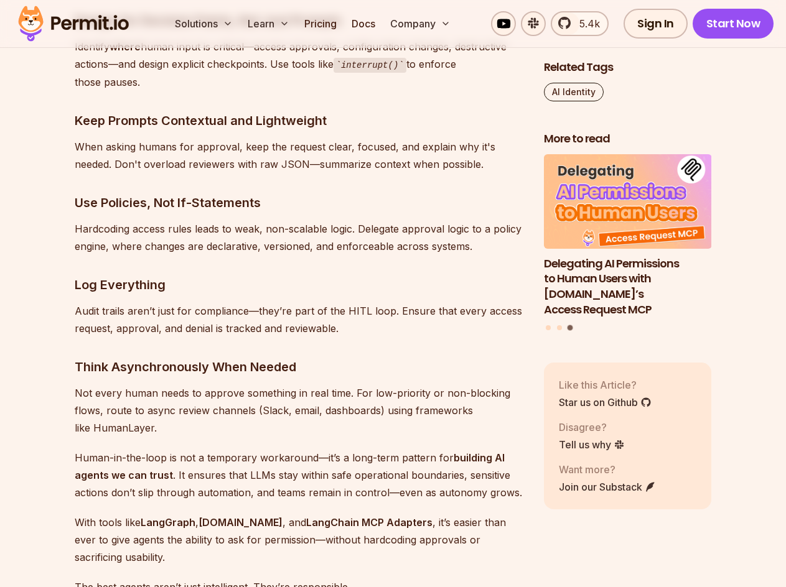
click at [248, 275] on h3 "Log Everything" at bounding box center [299, 285] width 449 height 20
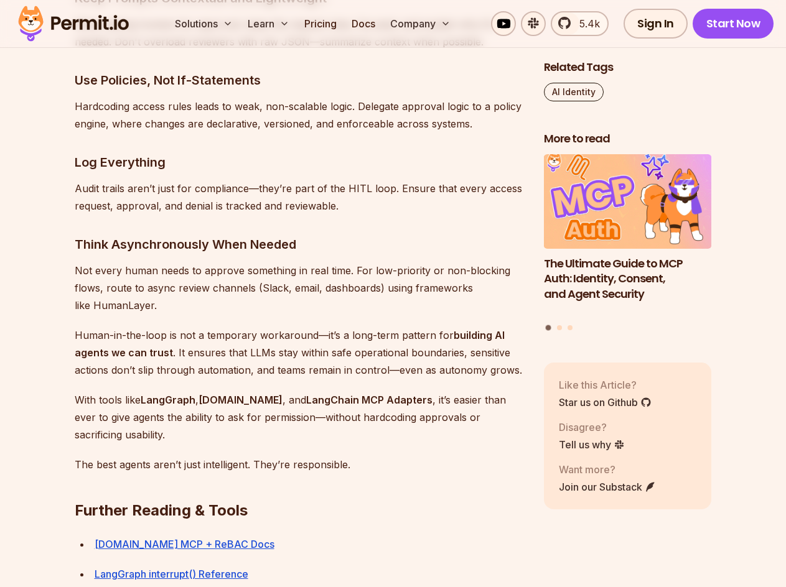
scroll to position [6717, 0]
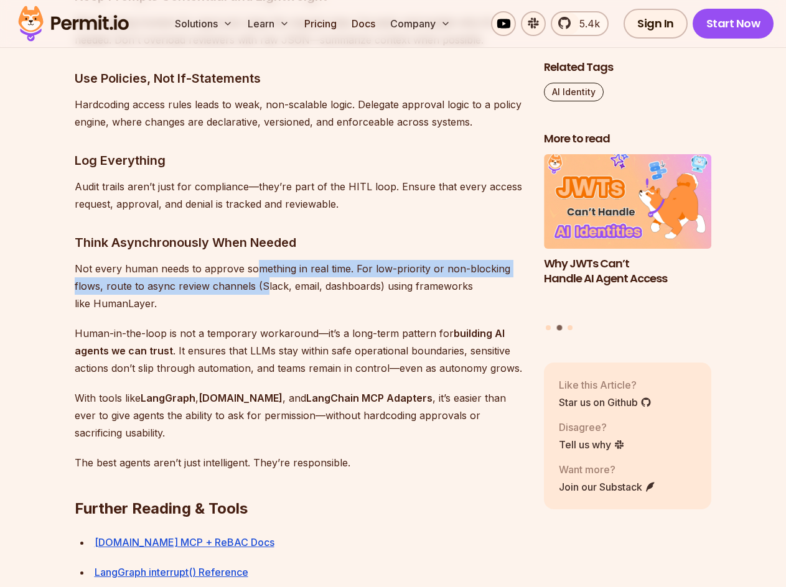
click at [262, 260] on p "Not every human needs to approve something in real time. For low-priority or no…" at bounding box center [299, 286] width 449 height 52
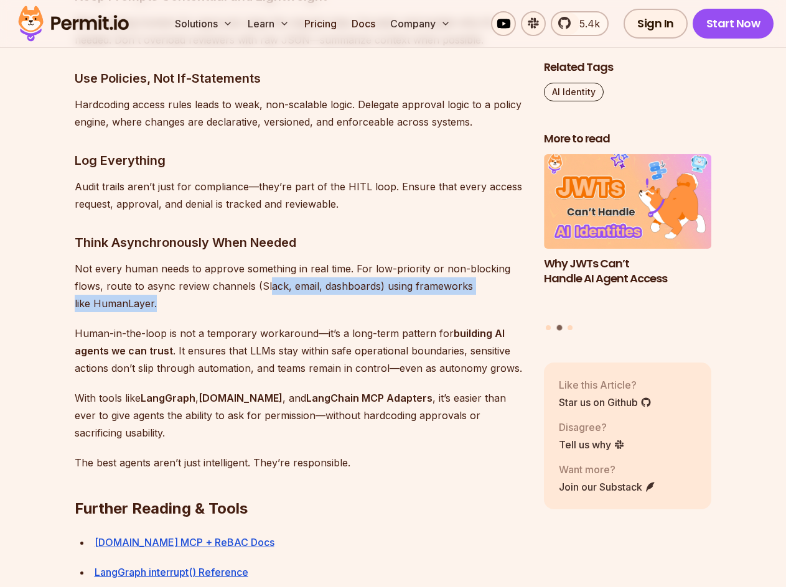
drag, startPoint x: 268, startPoint y: 277, endPoint x: 267, endPoint y: 248, distance: 29.3
click at [267, 260] on p "Not every human needs to approve something in real time. For low-priority or no…" at bounding box center [299, 286] width 449 height 52
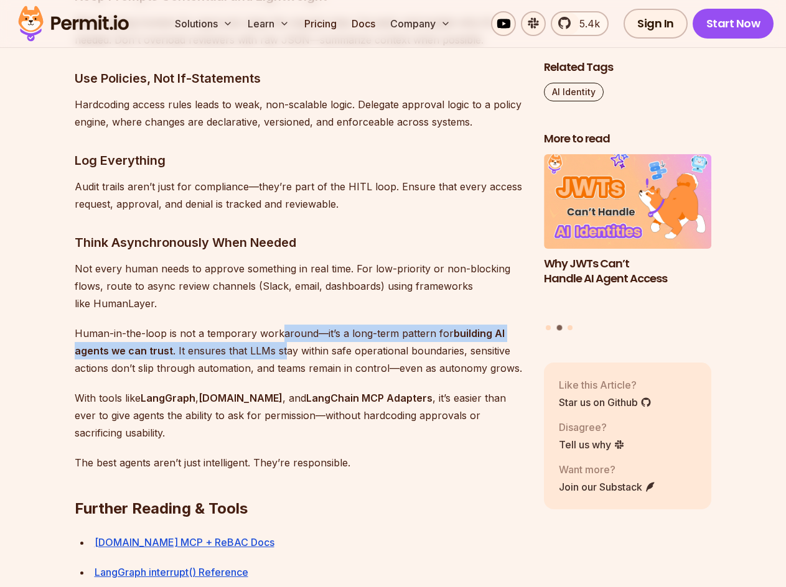
drag, startPoint x: 279, startPoint y: 295, endPoint x: 312, endPoint y: 332, distance: 49.3
click at [282, 325] on p "Human-in-the-loop is not a temporary workaround—it’s a long-term pattern for bu…" at bounding box center [299, 351] width 449 height 52
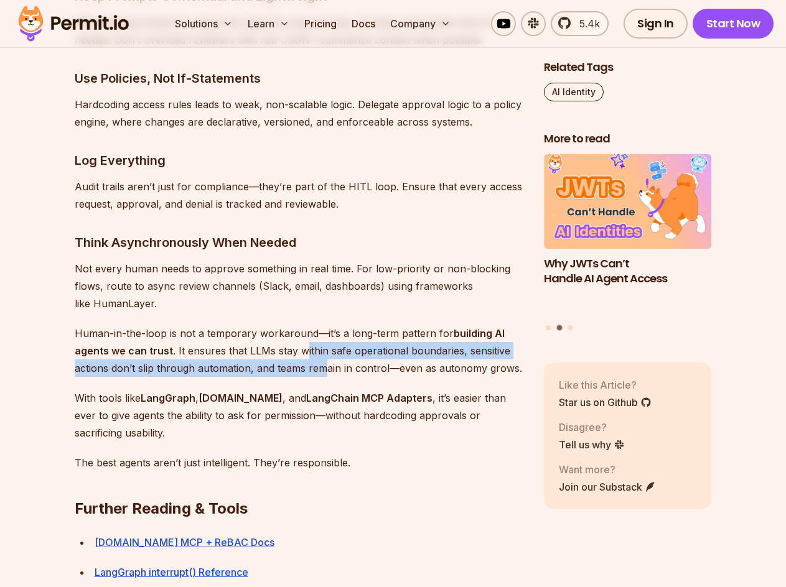
drag, startPoint x: 322, startPoint y: 337, endPoint x: 304, endPoint y: 315, distance: 28.4
click at [304, 325] on p "Human-in-the-loop is not a temporary workaround—it’s a long-term pattern for bu…" at bounding box center [299, 351] width 449 height 52
click at [317, 343] on p "Human-in-the-loop is not a temporary workaround—it’s a long-term pattern for bu…" at bounding box center [299, 351] width 449 height 52
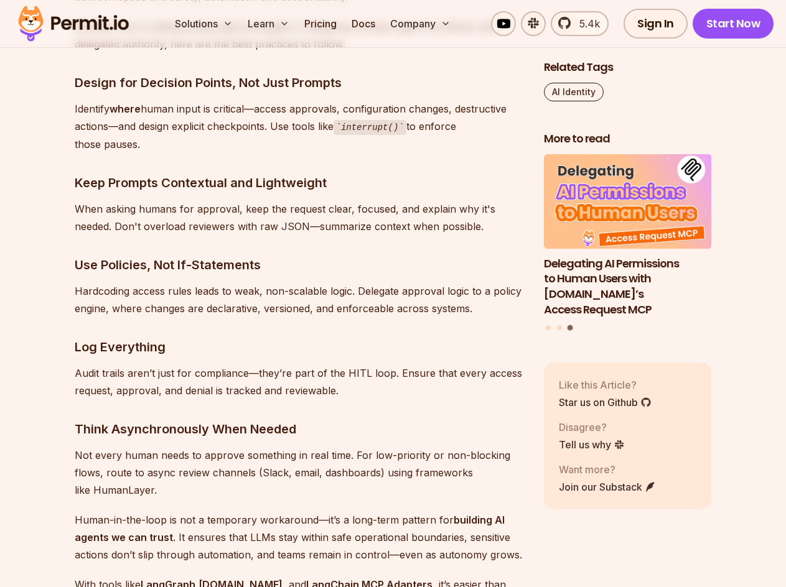
scroll to position [6220, 0]
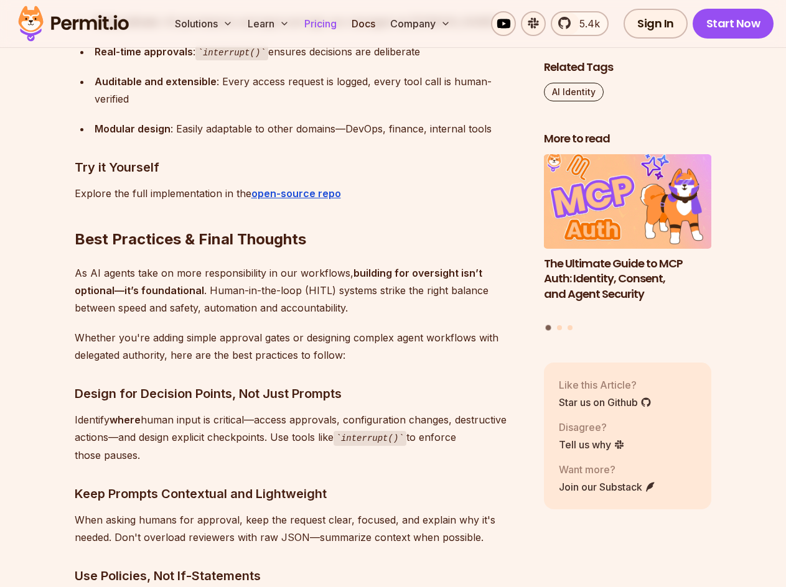
click at [315, 26] on link "Pricing" at bounding box center [320, 23] width 42 height 25
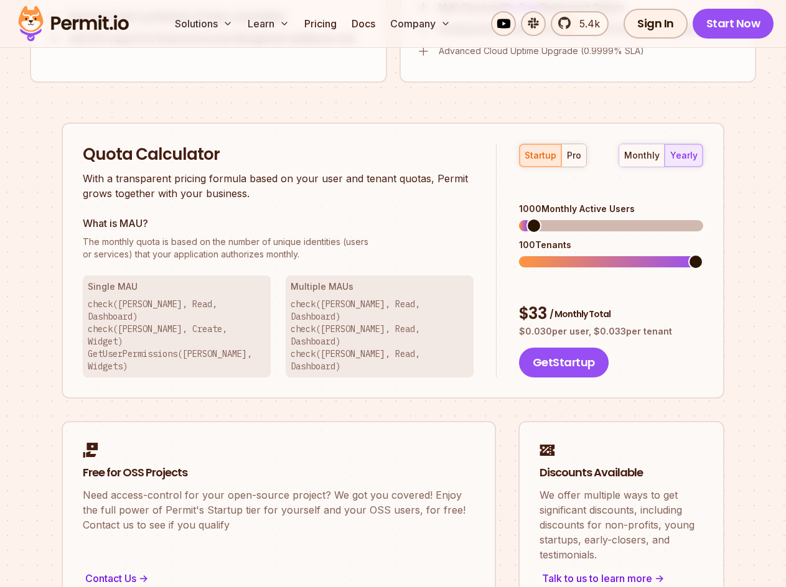
scroll to position [1057, 0]
click at [91, 20] on img at bounding box center [73, 23] width 122 height 42
